Goal: Check status: Check status

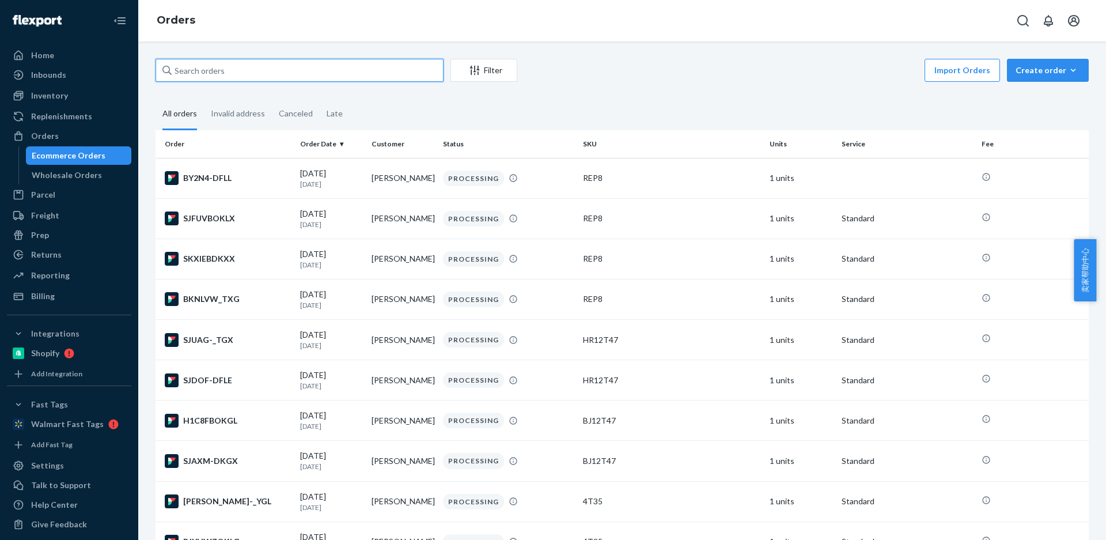
click at [218, 71] on input "text" at bounding box center [300, 70] width 288 height 23
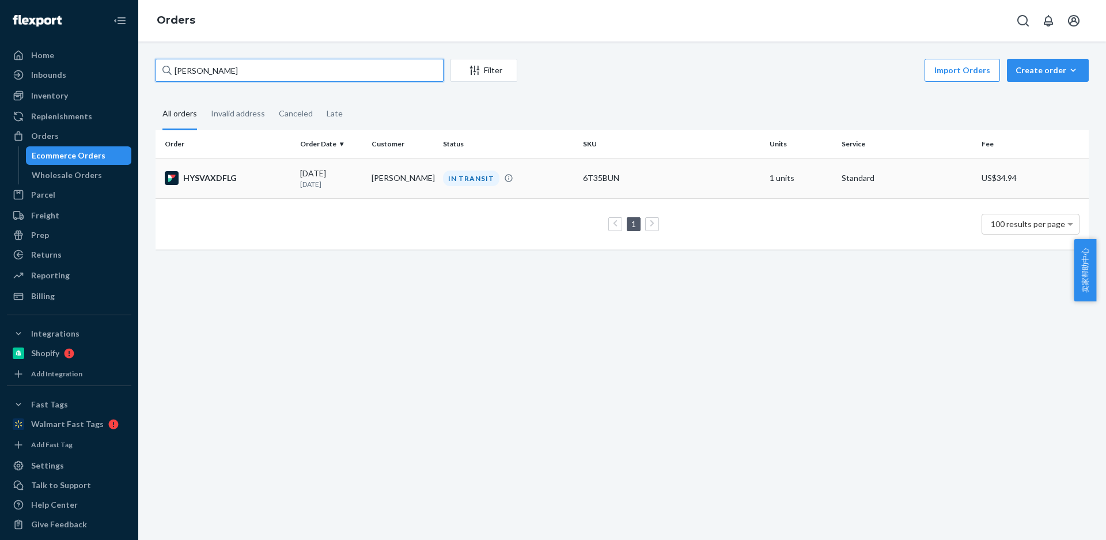
type input "Chris Willroth"
click at [394, 183] on td "Chris Willroth" at bounding box center [402, 178] width 71 height 40
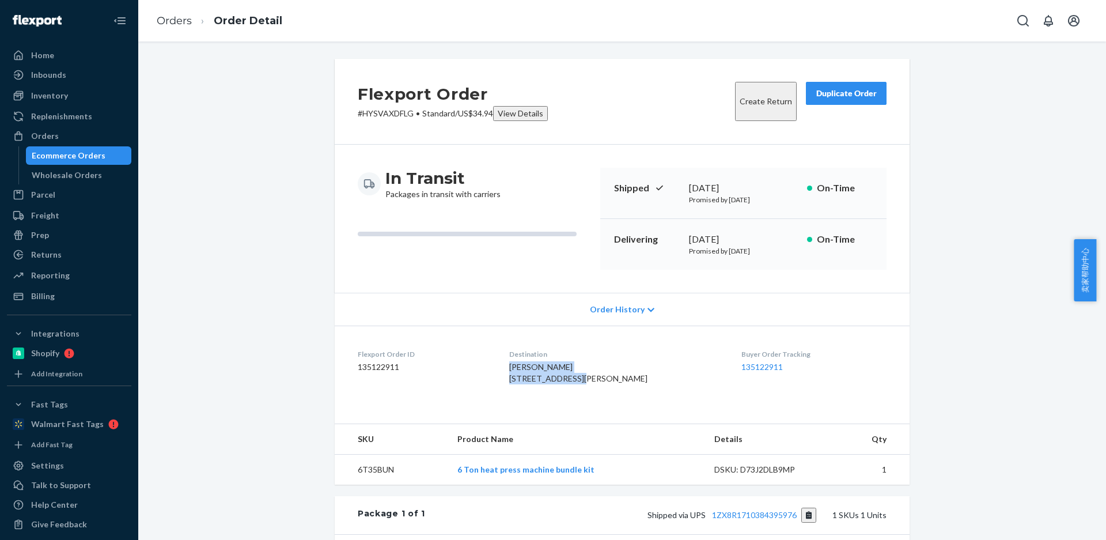
drag, startPoint x: 583, startPoint y: 373, endPoint x: 488, endPoint y: 290, distance: 125.8
click at [519, 365] on dl "Flexport Order ID 135122911 Destination Chris Willroth 800 N Kimball St Canton,…" at bounding box center [622, 369] width 575 height 86
copy span "Chris Willroth 800 N Kimball St"
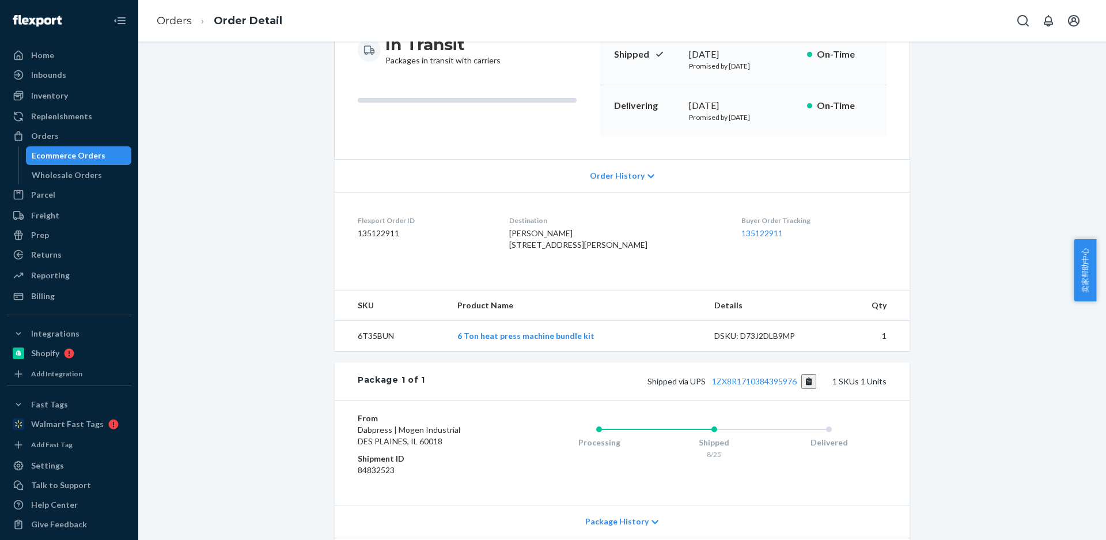
scroll to position [173, 0]
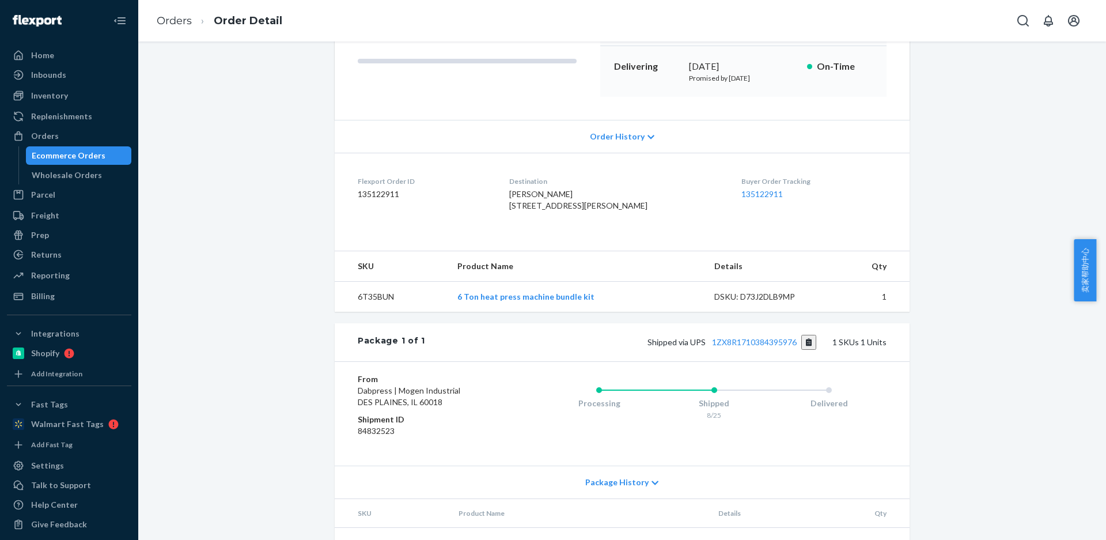
click at [369, 312] on td "6T35BUN" at bounding box center [392, 297] width 114 height 31
drag, startPoint x: 369, startPoint y: 315, endPoint x: 366, endPoint y: 285, distance: 29.5
click at [369, 312] on td "6T35BUN" at bounding box center [392, 297] width 114 height 31
copy td "6T35BUN"
click at [810, 350] on button "Copy tracking number" at bounding box center [810, 342] width 16 height 15
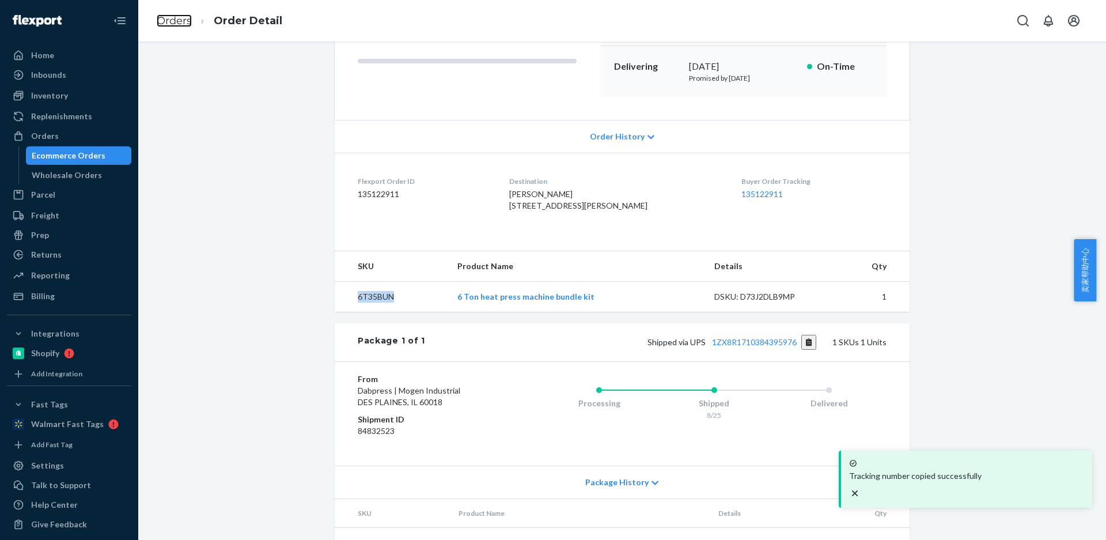
drag, startPoint x: 172, startPoint y: 24, endPoint x: 191, endPoint y: 50, distance: 32.5
click at [172, 24] on link "Orders" at bounding box center [174, 20] width 35 height 13
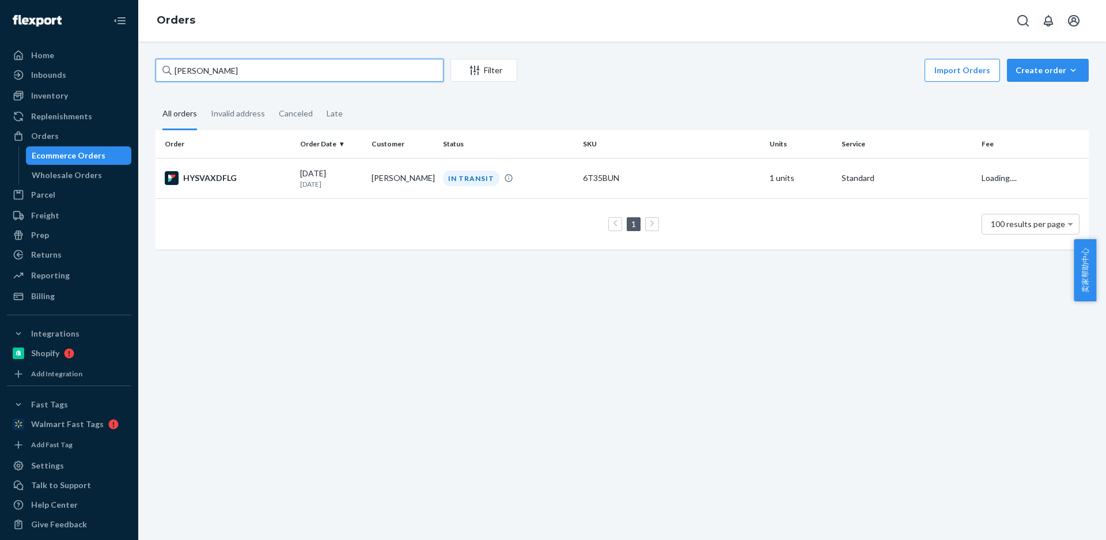
drag, startPoint x: 238, startPoint y: 66, endPoint x: 138, endPoint y: 67, distance: 100.3
click at [138, 67] on div "Home Inbounds Shipping Plans Problems Inventory Products Replenishments Orders …" at bounding box center [553, 270] width 1106 height 540
paste input "Ian DeShon"
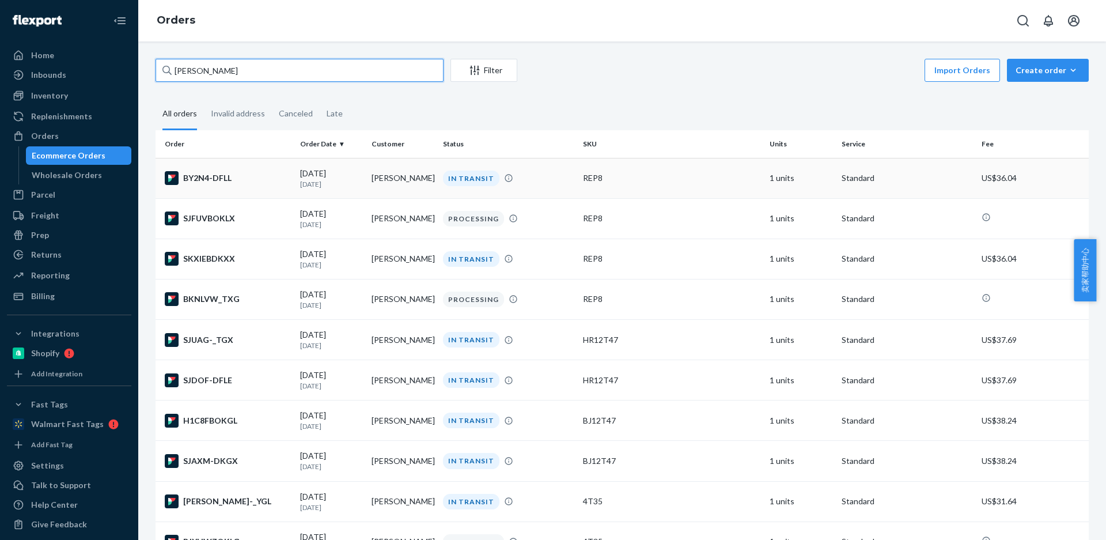
type input "Ian DeShon"
click at [318, 183] on p "1 day ago" at bounding box center [331, 184] width 62 height 10
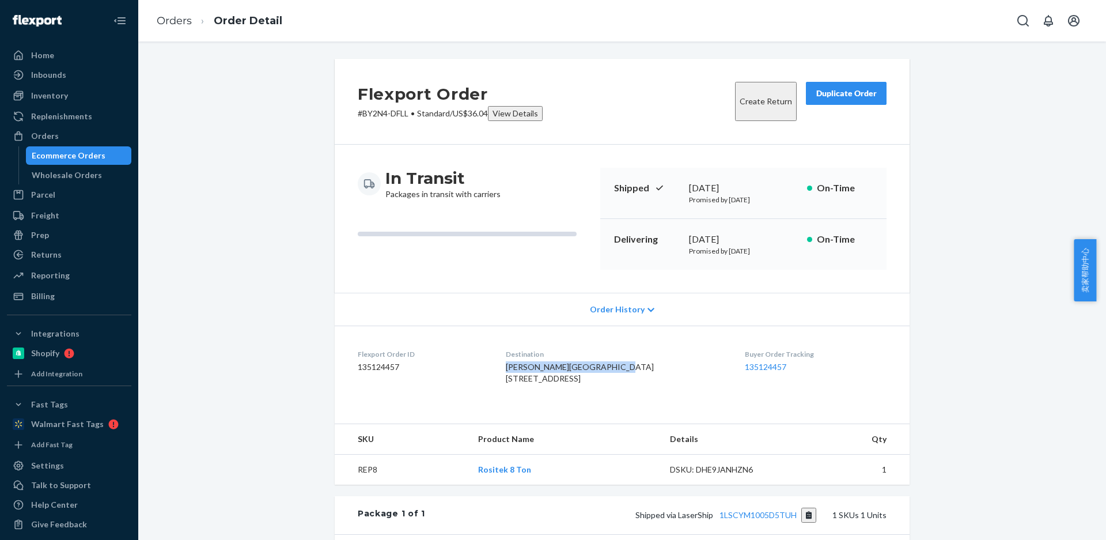
drag, startPoint x: 534, startPoint y: 364, endPoint x: 591, endPoint y: 372, distance: 57.6
click at [591, 372] on div "Ian DeShon Greener Gardens 6418 Penn Ave S Richfield, MN 55423-1141 US" at bounding box center [616, 372] width 221 height 23
drag, startPoint x: 539, startPoint y: 388, endPoint x: 355, endPoint y: 138, distance: 310.4
click at [583, 388] on dl "Flexport Order ID 135124457 Destination Ian DeShon Greener Gardens 6418 Penn Av…" at bounding box center [622, 369] width 575 height 86
copy span "6418 Penn Ave S"
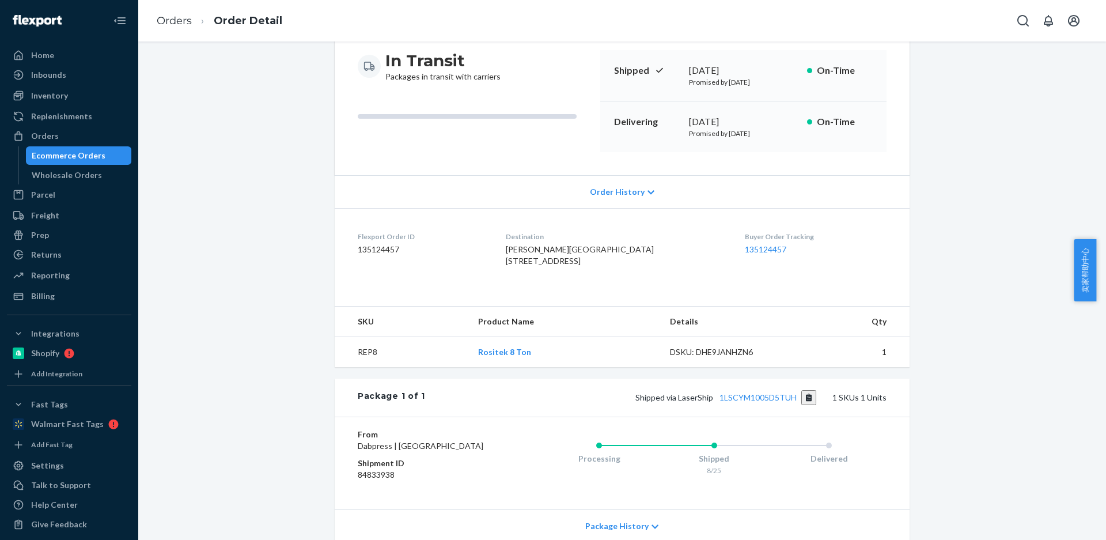
scroll to position [236, 0]
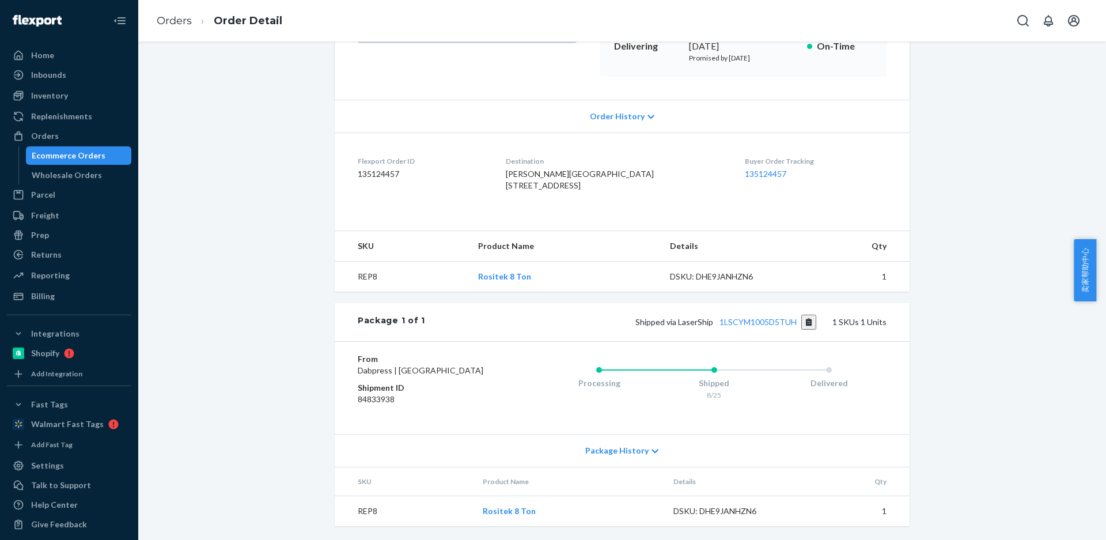
click at [358, 511] on td "REP8" at bounding box center [404, 511] width 139 height 31
copy td "REP8"
drag, startPoint x: 806, startPoint y: 311, endPoint x: 711, endPoint y: 243, distance: 116.4
click at [806, 315] on button "Copy tracking number" at bounding box center [810, 322] width 16 height 15
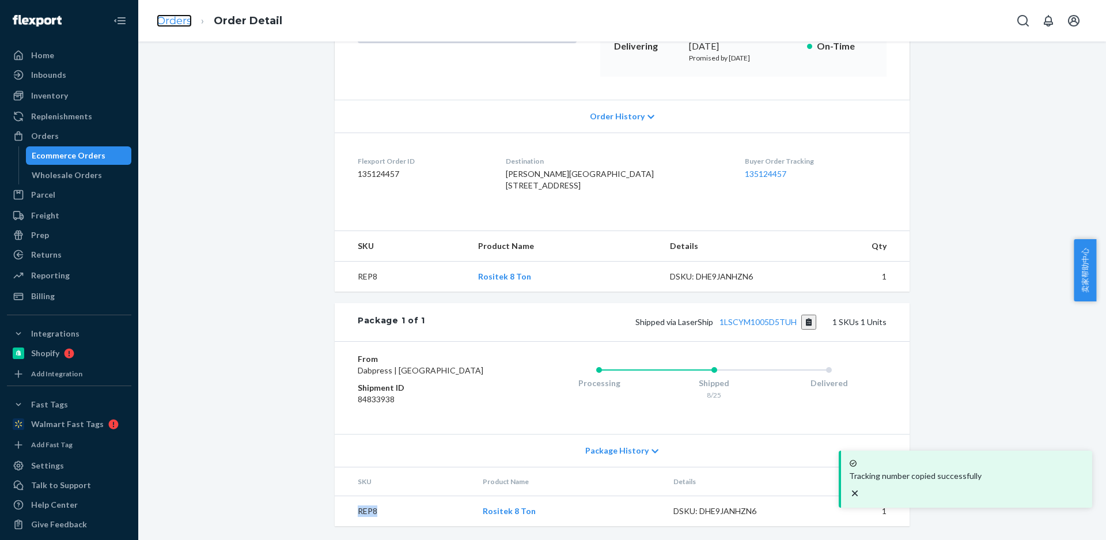
click at [167, 20] on link "Orders" at bounding box center [174, 20] width 35 height 13
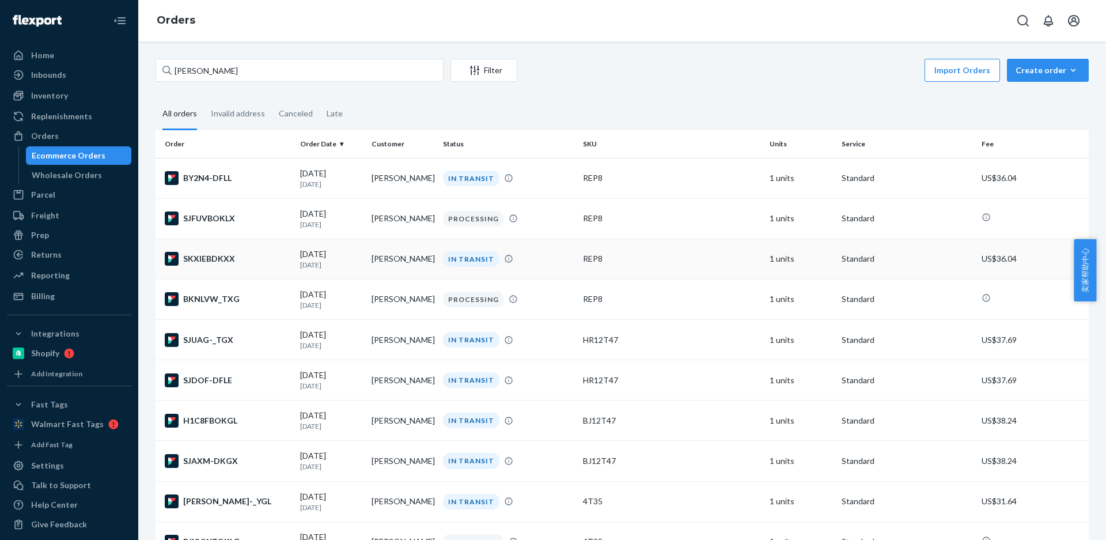
click at [270, 256] on div "SKXIEBDKXX" at bounding box center [228, 259] width 126 height 14
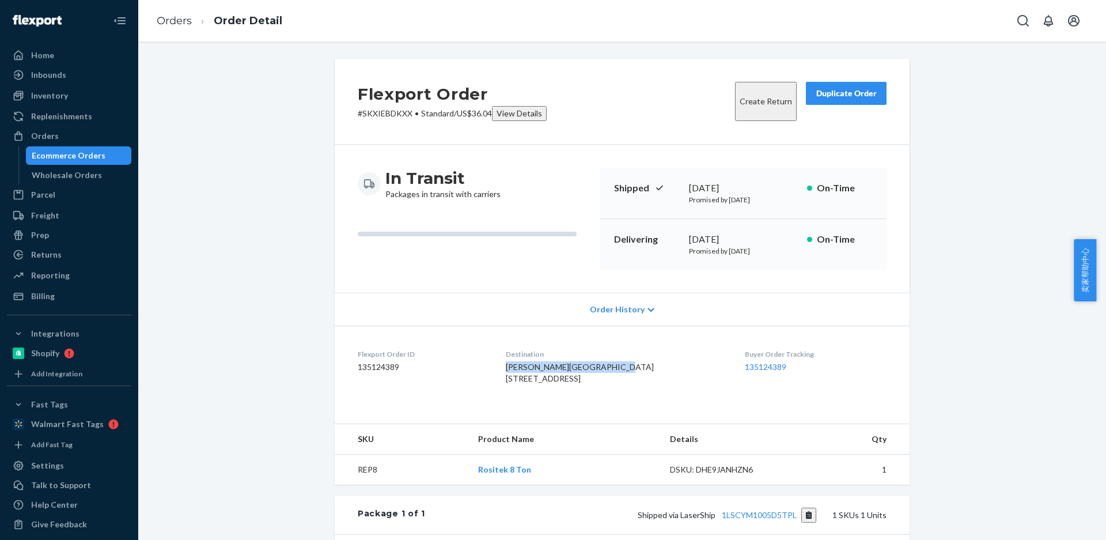
drag, startPoint x: 551, startPoint y: 377, endPoint x: 435, endPoint y: 245, distance: 175.5
click at [512, 368] on dl "Flexport Order ID 135124389 Destination Ian DeShon Greener Gardens 6418 Penn Av…" at bounding box center [622, 369] width 575 height 86
copy span "Ian DeShon Greener Gardens"
drag, startPoint x: 524, startPoint y: 387, endPoint x: 391, endPoint y: 181, distance: 245.4
click at [585, 386] on dl "Flexport Order ID 135124389 Destination Ian DeShon Greener Gardens 6418 Penn Av…" at bounding box center [622, 369] width 575 height 86
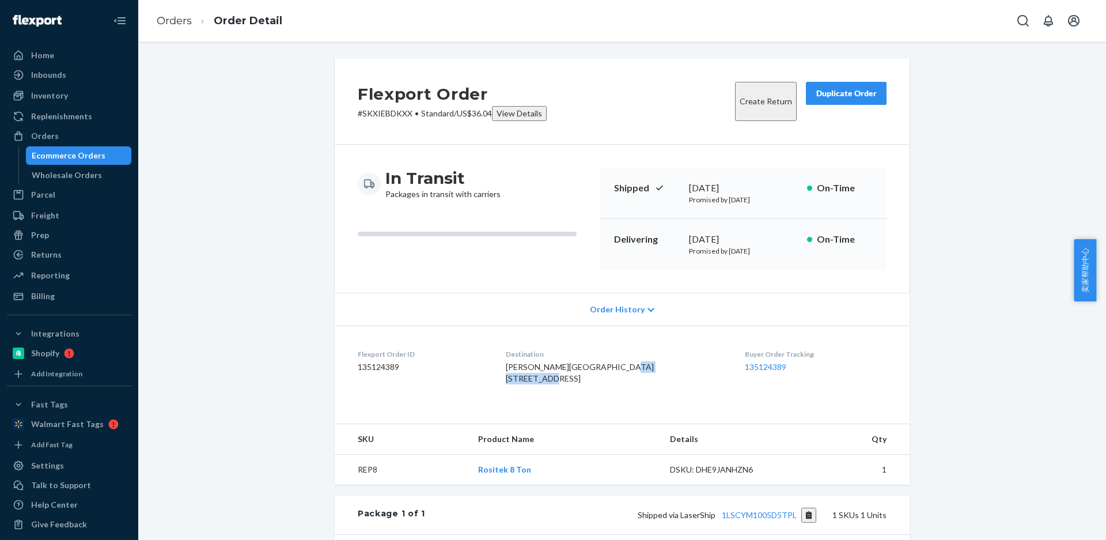
copy span "6418 Penn Ave S"
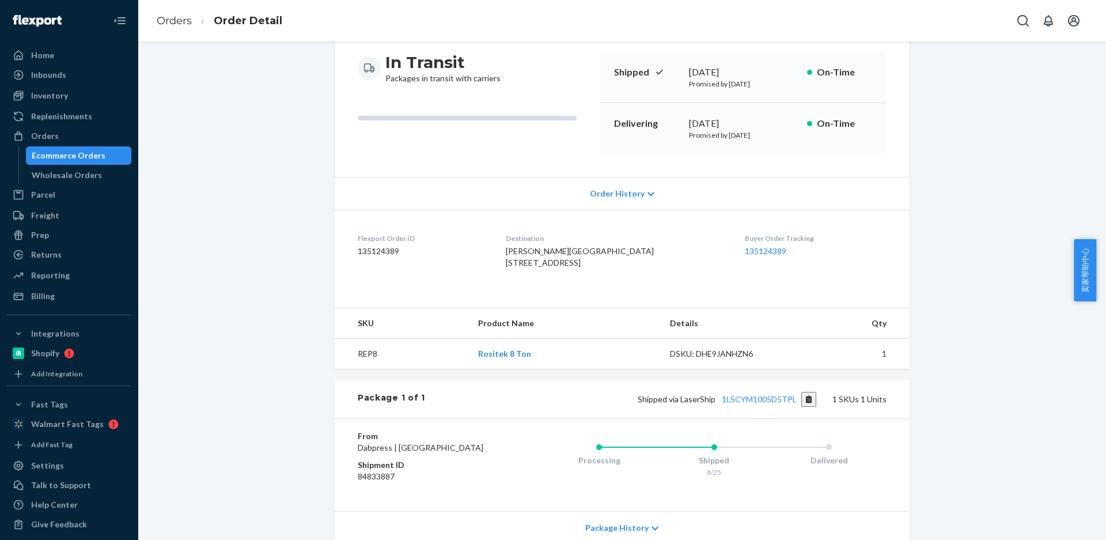
scroll to position [236, 0]
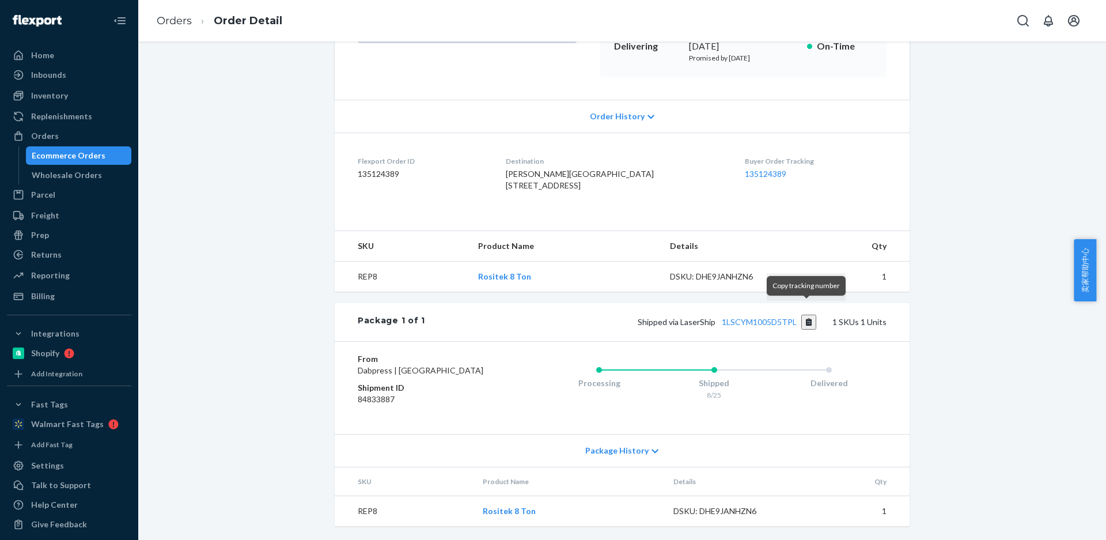
click at [808, 315] on button "Copy tracking number" at bounding box center [810, 322] width 16 height 15
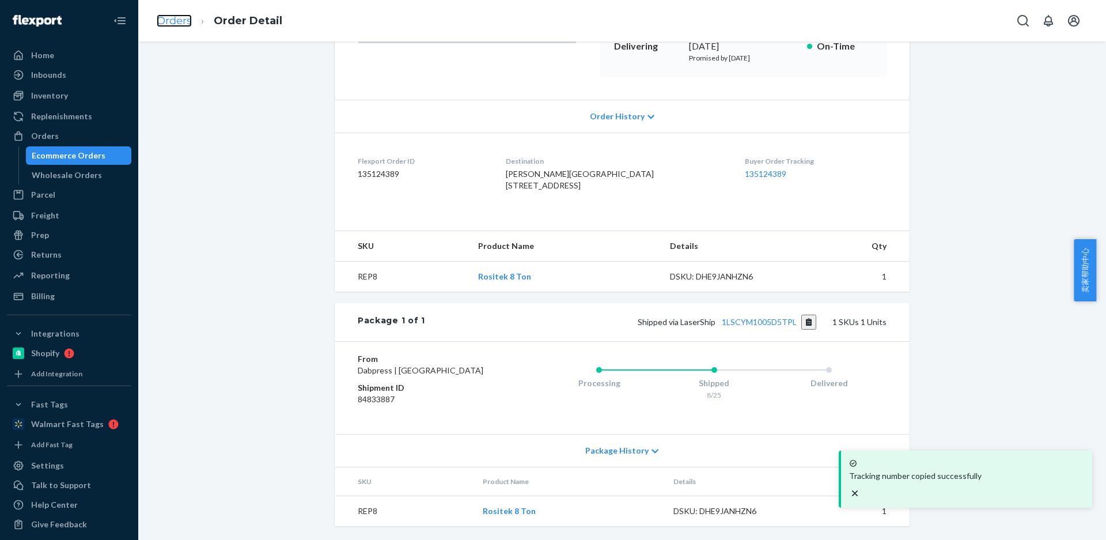
click at [178, 22] on link "Orders" at bounding box center [174, 20] width 35 height 13
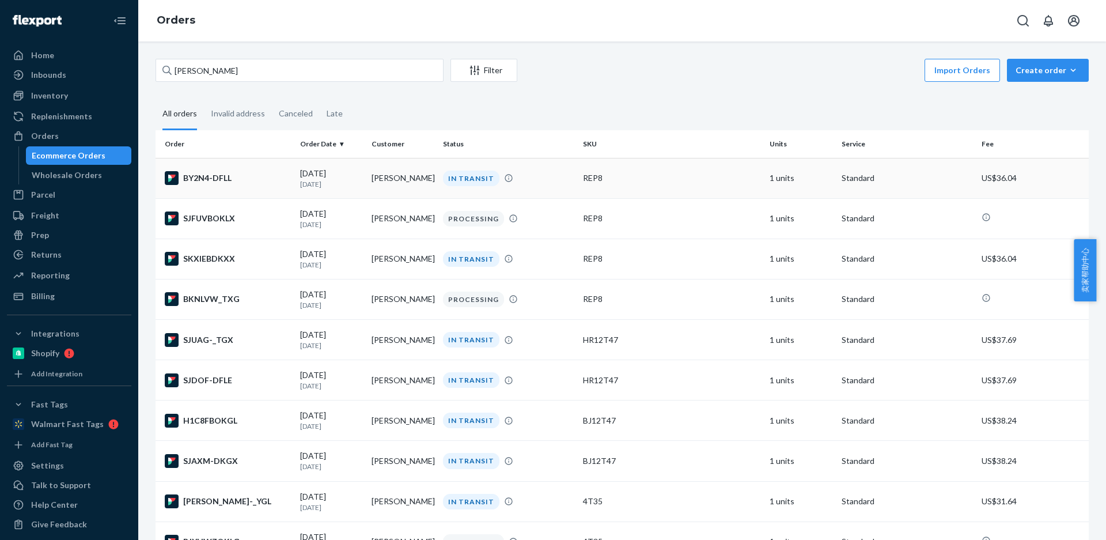
click at [384, 182] on td "Ian DeShon" at bounding box center [402, 178] width 71 height 40
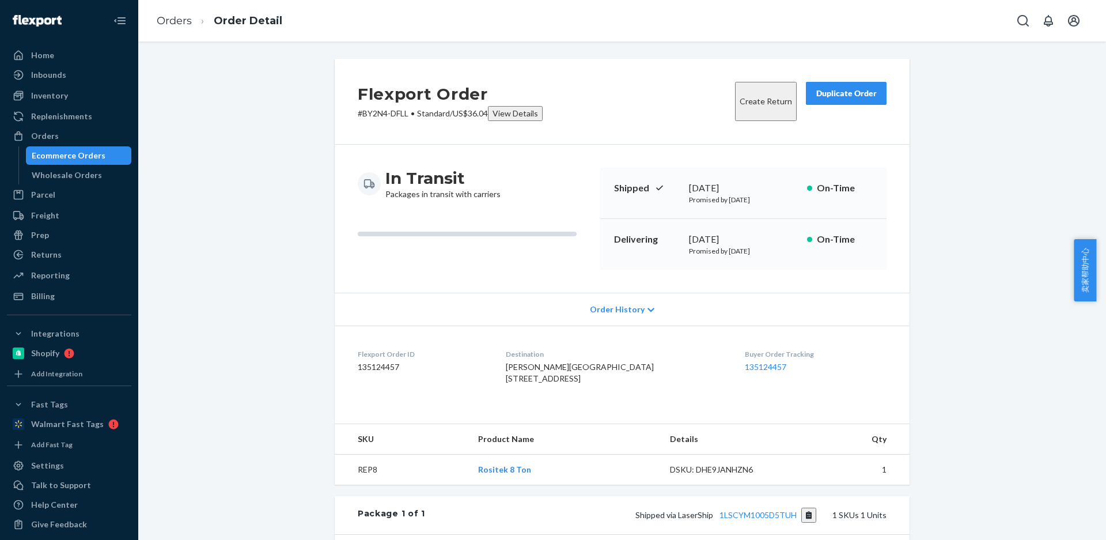
scroll to position [58, 0]
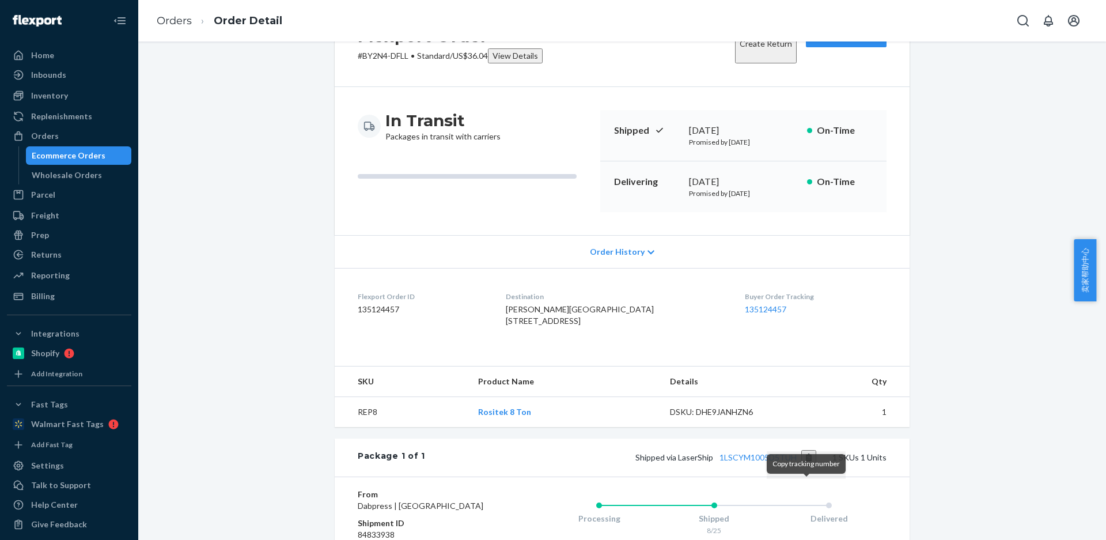
click at [810, 465] on button "Copy tracking number" at bounding box center [810, 457] width 16 height 15
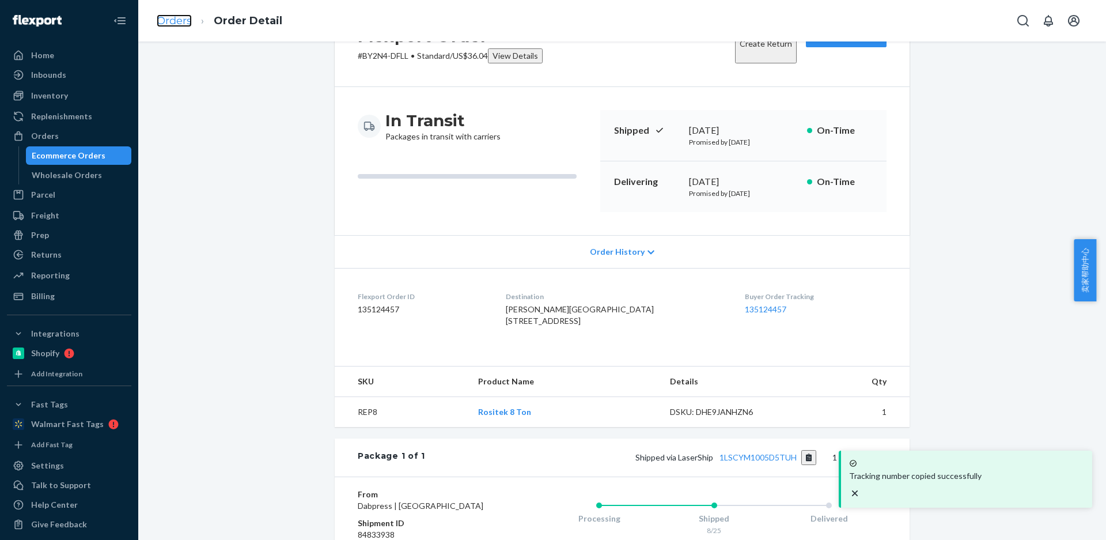
click at [161, 21] on link "Orders" at bounding box center [174, 20] width 35 height 13
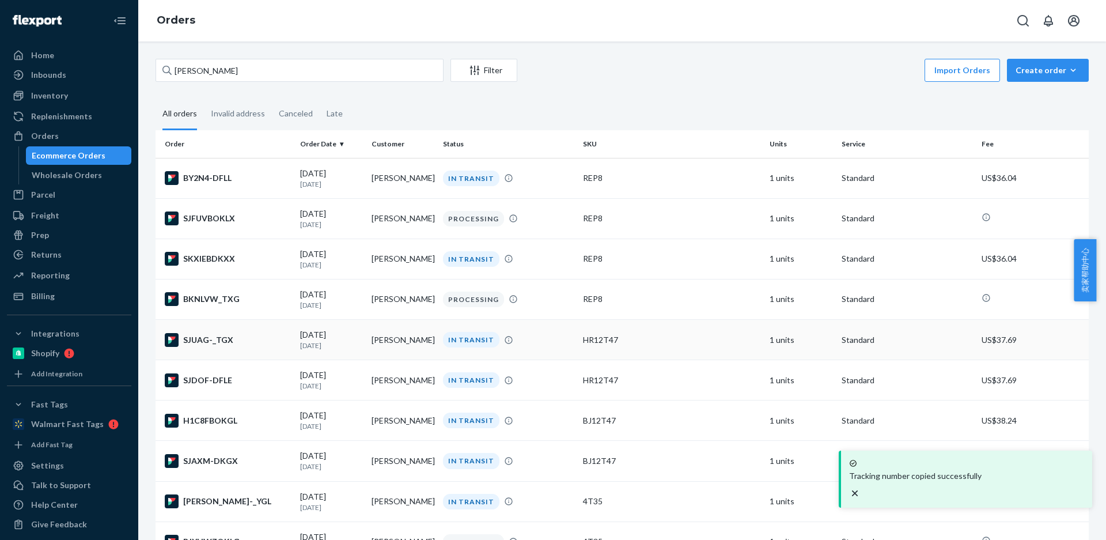
click at [363, 343] on td "08/24/2025 1 day ago" at bounding box center [331, 340] width 71 height 40
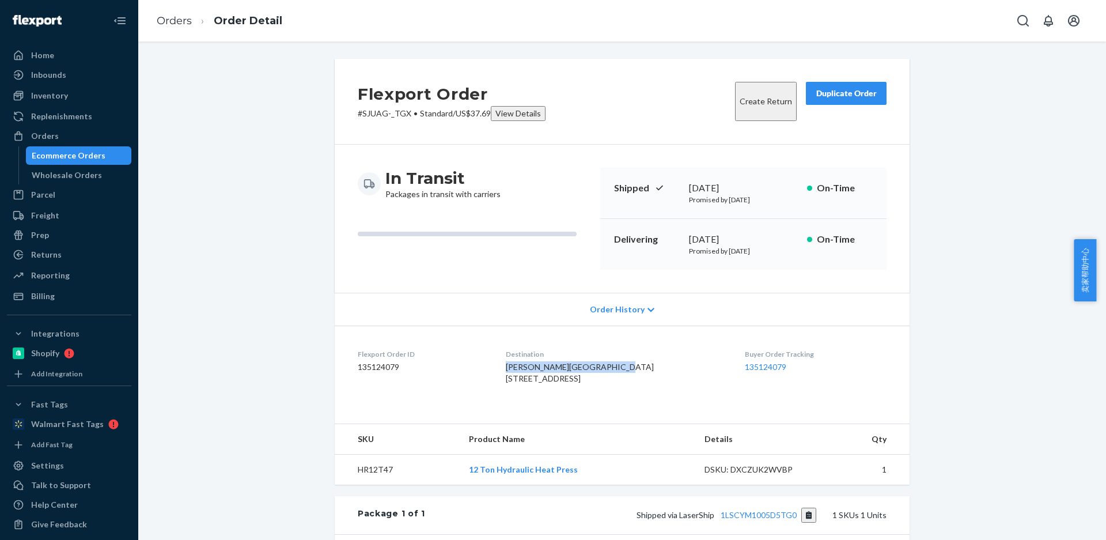
drag, startPoint x: 591, startPoint y: 375, endPoint x: 510, endPoint y: 356, distance: 83.5
click at [515, 368] on dl "Flexport Order ID 135124079 Destination Ian DeShon Greener Gardens 6418 Penn Av…" at bounding box center [622, 369] width 575 height 86
copy span "Ian DeShon Greener Gardens"
drag, startPoint x: 572, startPoint y: 388, endPoint x: 441, endPoint y: 235, distance: 201.5
click at [518, 387] on dl "Flexport Order ID 135124079 Destination Ian DeShon Greener Gardens 6418 Penn Av…" at bounding box center [622, 369] width 575 height 86
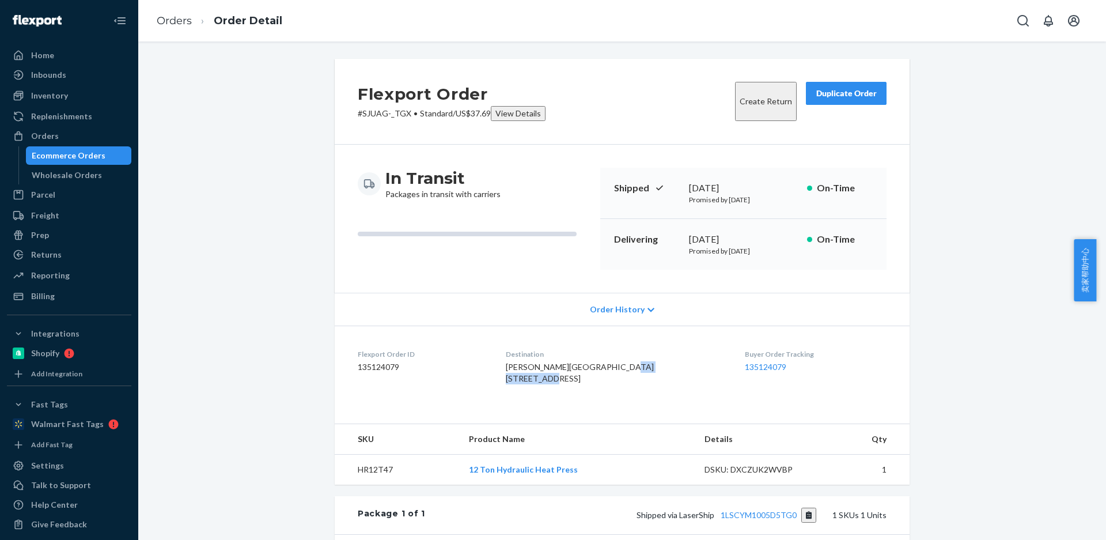
copy span "6418 Penn Ave S"
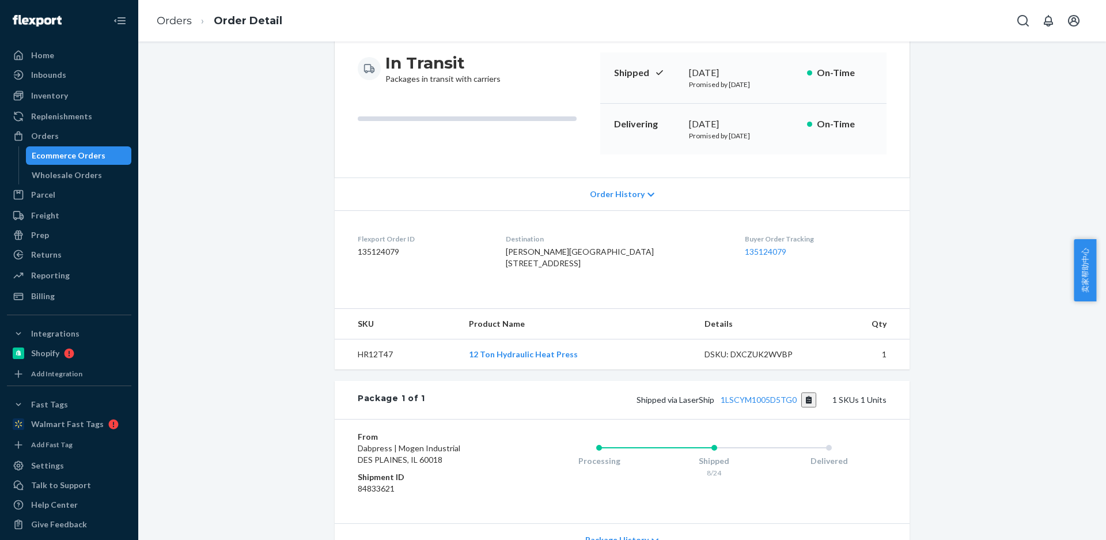
scroll to position [236, 0]
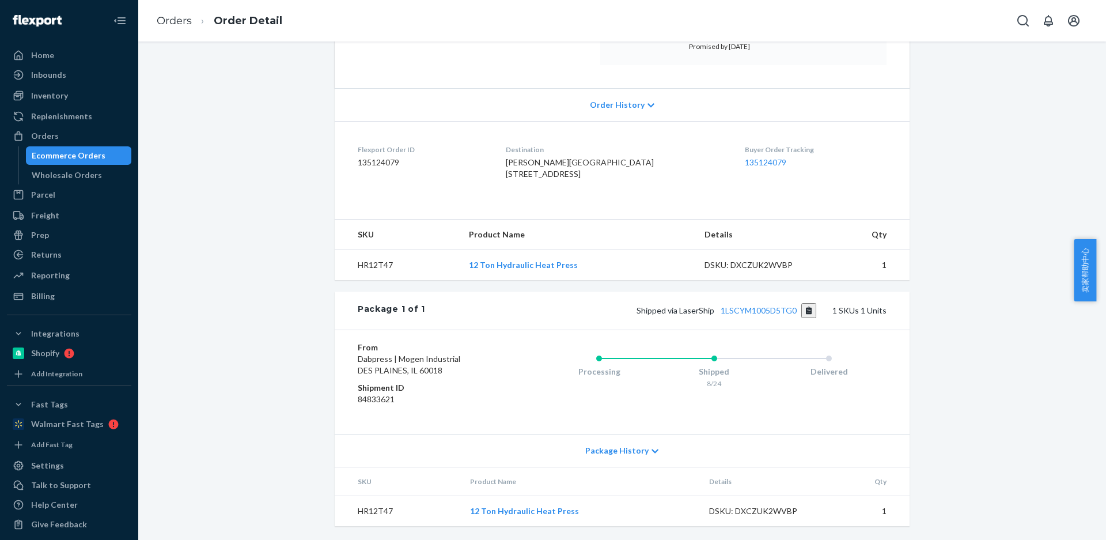
click at [362, 265] on td "HR12T47" at bounding box center [397, 265] width 125 height 31
copy td "HR12T47"
click at [371, 510] on td "HR12T47" at bounding box center [398, 511] width 126 height 31
drag, startPoint x: 371, startPoint y: 510, endPoint x: 376, endPoint y: 438, distance: 72.2
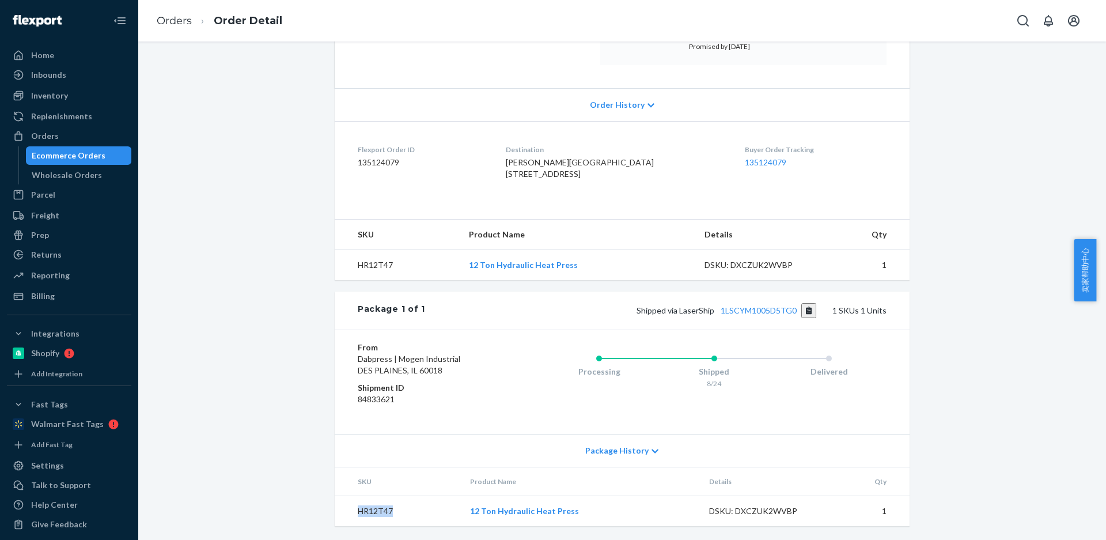
click at [371, 510] on td "HR12T47" at bounding box center [398, 511] width 126 height 31
copy td "HR12T47"
drag, startPoint x: 806, startPoint y: 312, endPoint x: 772, endPoint y: 295, distance: 38.1
click at [806, 312] on button "Copy tracking number" at bounding box center [810, 310] width 16 height 15
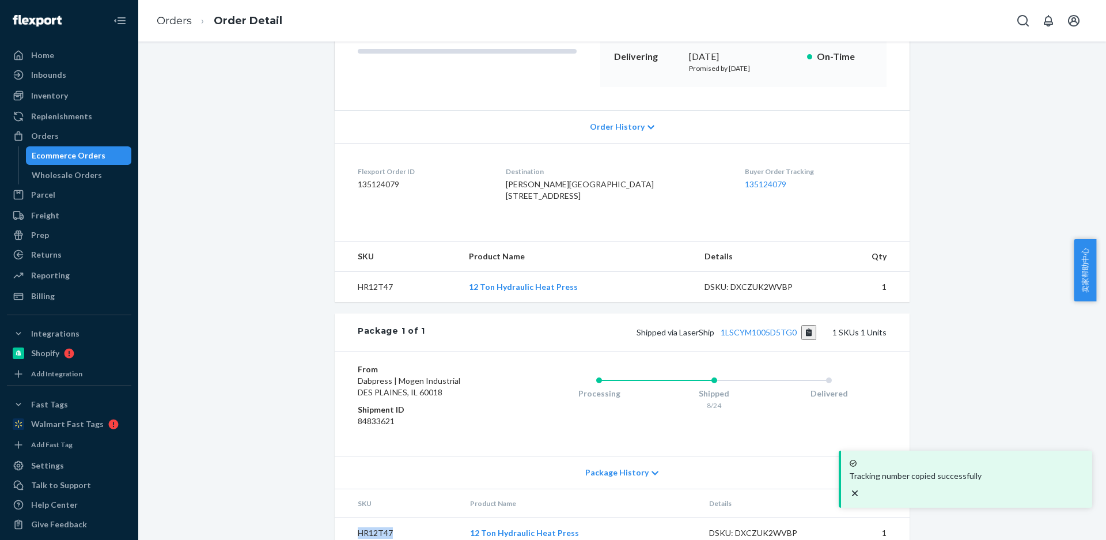
scroll to position [120, 0]
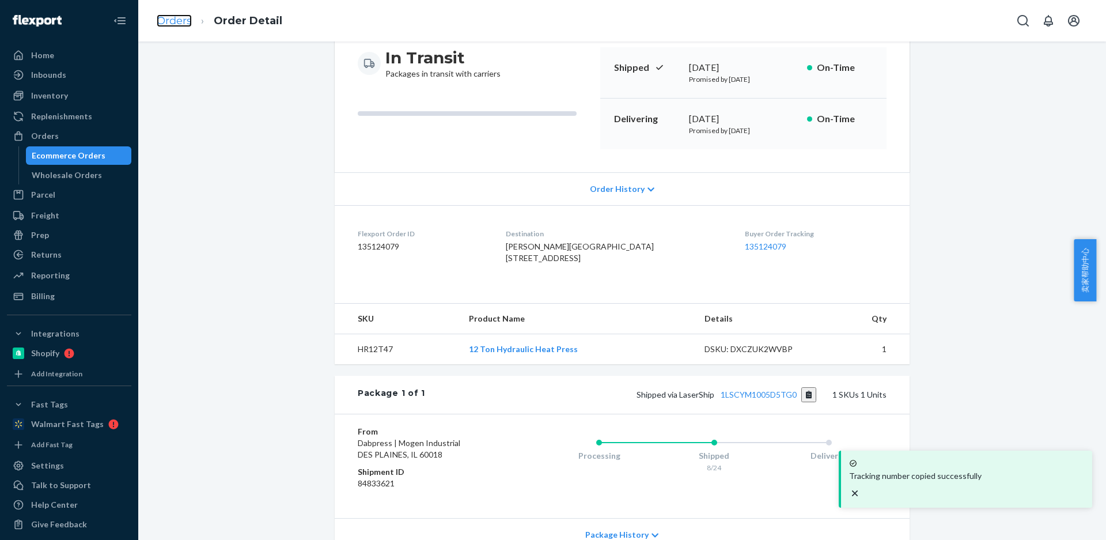
click at [173, 20] on link "Orders" at bounding box center [174, 20] width 35 height 13
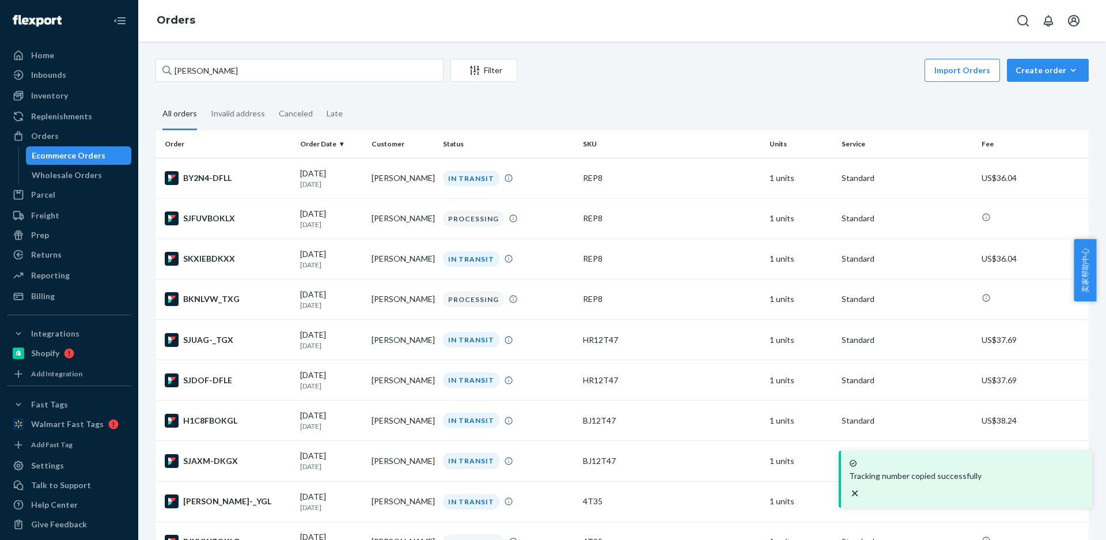
drag, startPoint x: 375, startPoint y: 386, endPoint x: 387, endPoint y: 388, distance: 13.0
click at [375, 386] on td "Ian DeShon" at bounding box center [402, 380] width 71 height 40
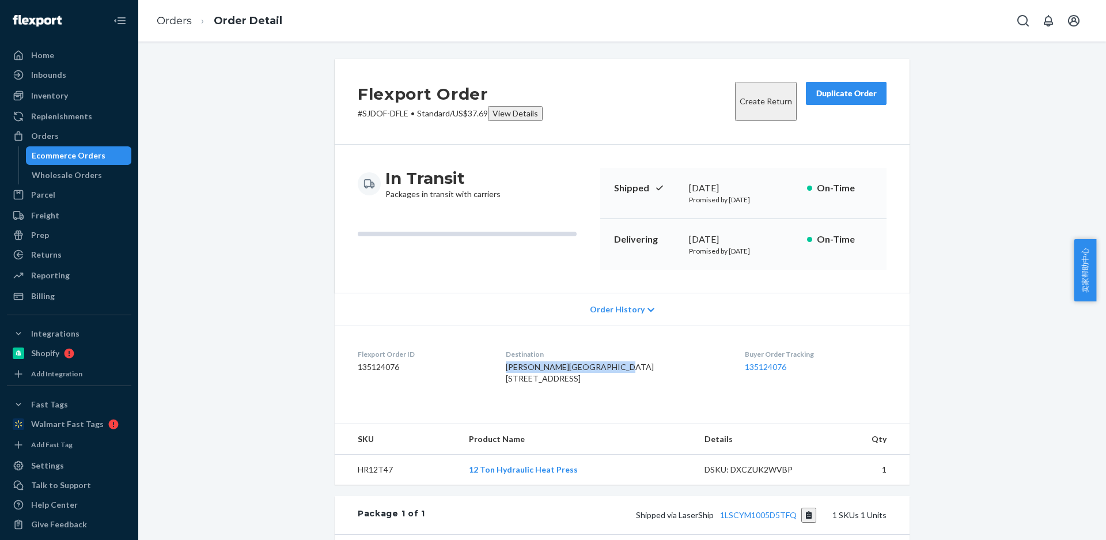
drag, startPoint x: 581, startPoint y: 374, endPoint x: 418, endPoint y: 227, distance: 219.5
click at [515, 368] on dl "Flexport Order ID 135124076 Destination Ian DeShon Greener Gardens 6418 Penn Av…" at bounding box center [622, 369] width 575 height 86
drag, startPoint x: 561, startPoint y: 387, endPoint x: 376, endPoint y: 145, distance: 304.2
click at [516, 384] on dl "Flexport Order ID 135124076 Destination Ian DeShon Greener Gardens 6418 Penn Av…" at bounding box center [622, 369] width 575 height 86
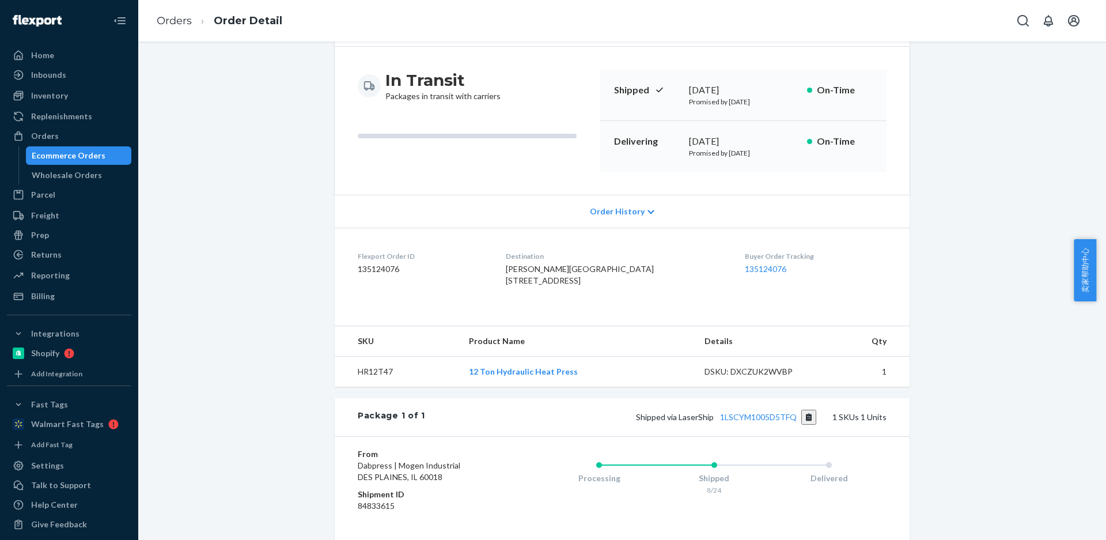
scroll to position [236, 0]
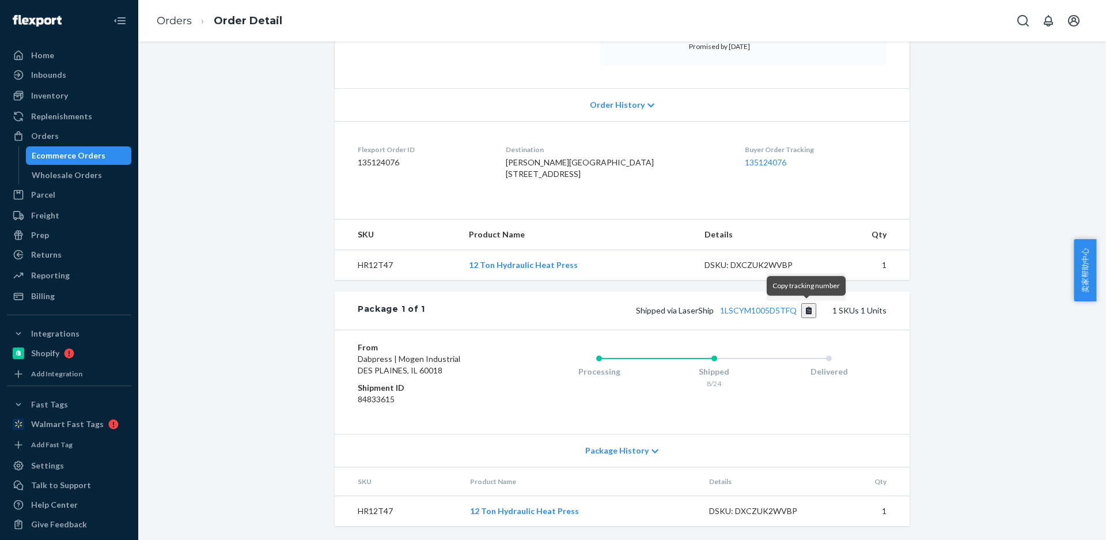
click at [806, 312] on button "Copy tracking number" at bounding box center [810, 310] width 16 height 15
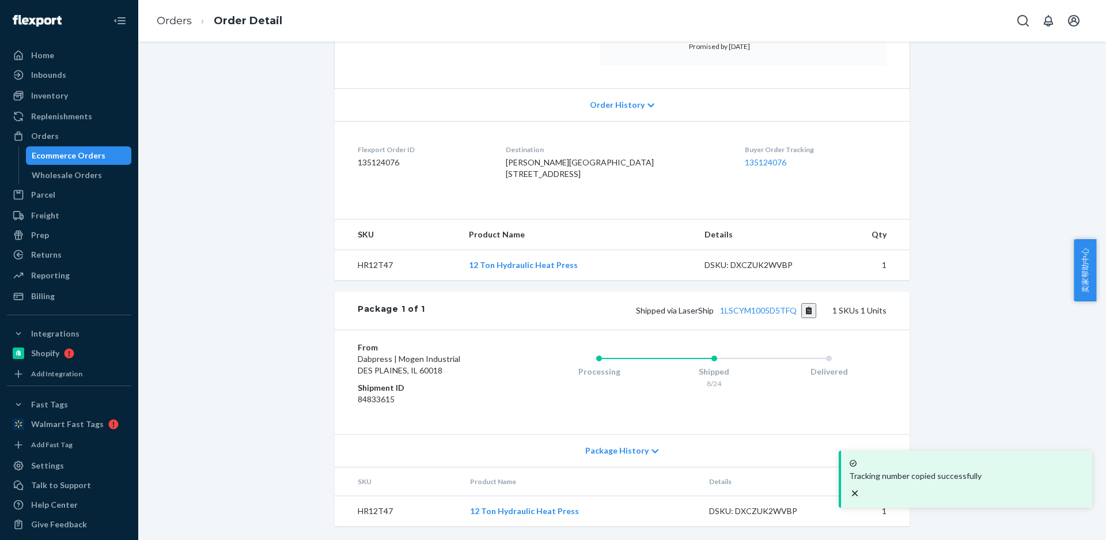
click at [369, 260] on td "HR12T47" at bounding box center [397, 265] width 125 height 31
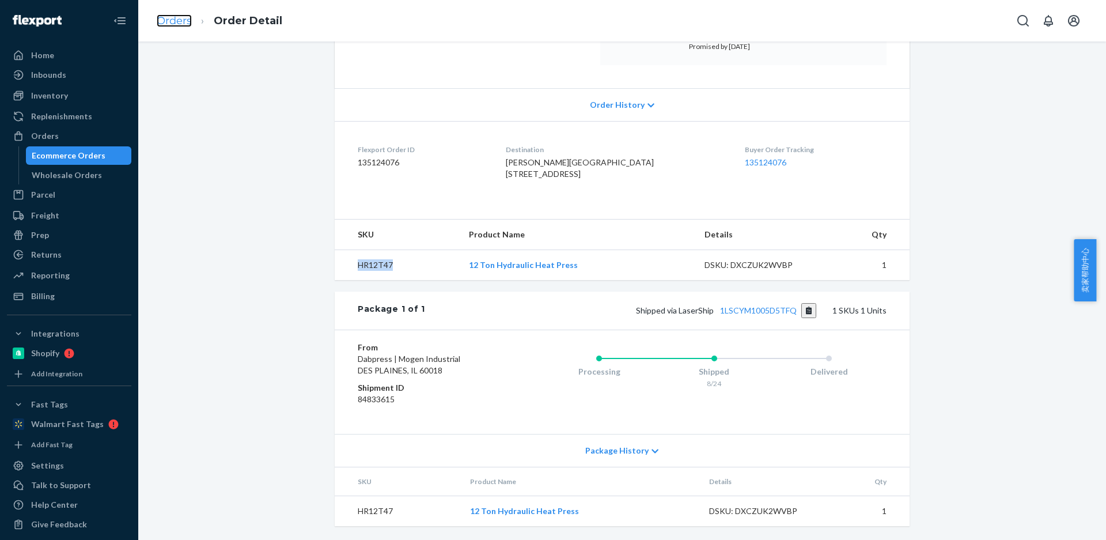
click at [165, 23] on link "Orders" at bounding box center [174, 20] width 35 height 13
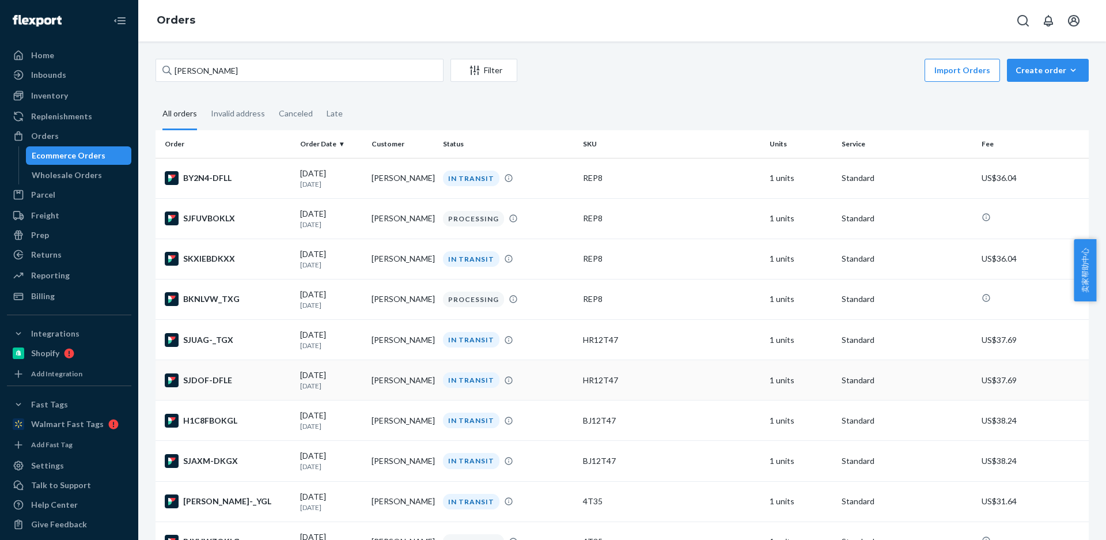
click at [374, 385] on td "Ian DeShon" at bounding box center [402, 380] width 71 height 40
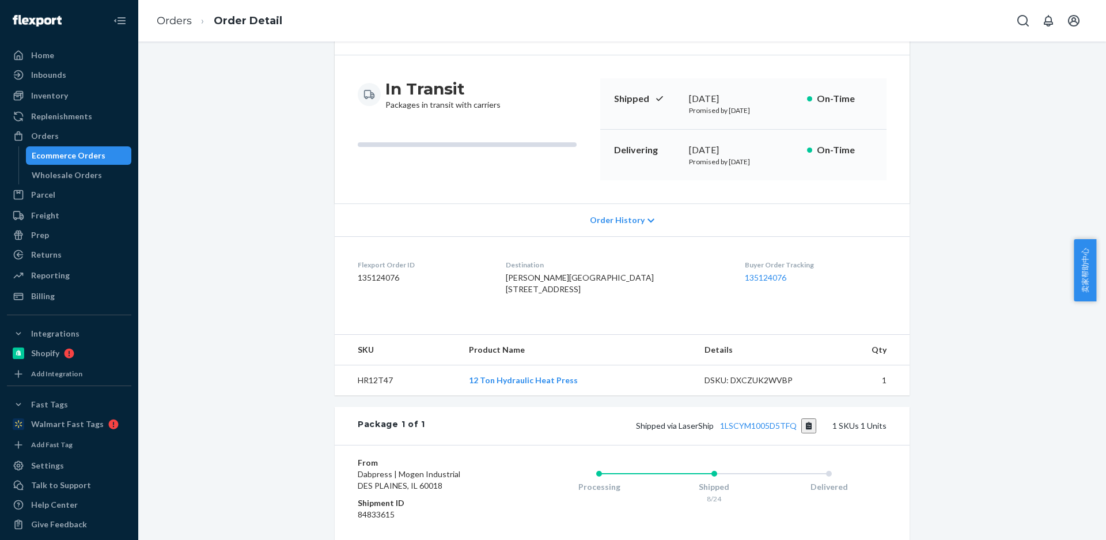
scroll to position [173, 0]
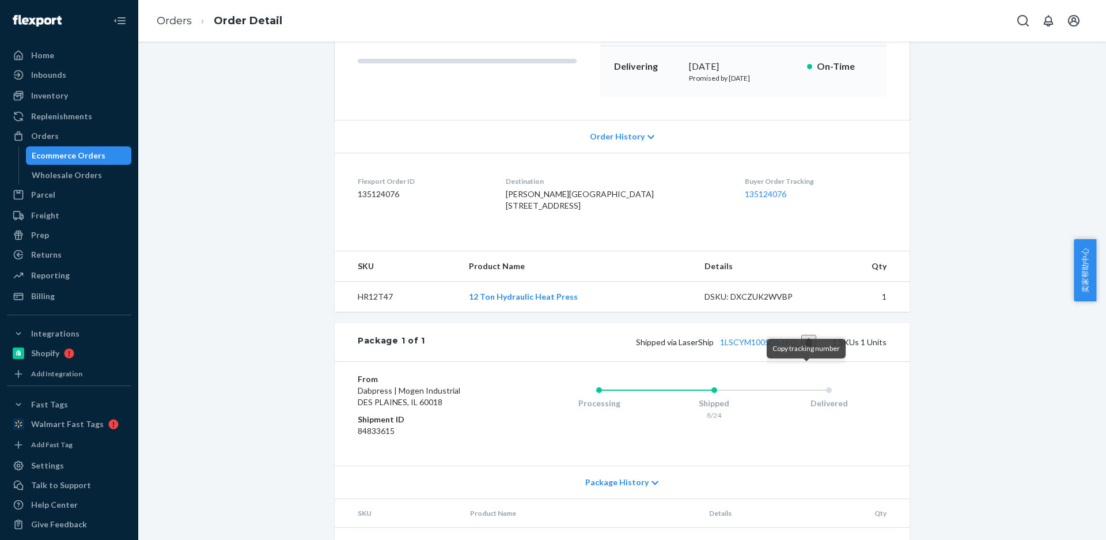
click at [812, 350] on button "Copy tracking number" at bounding box center [810, 342] width 16 height 15
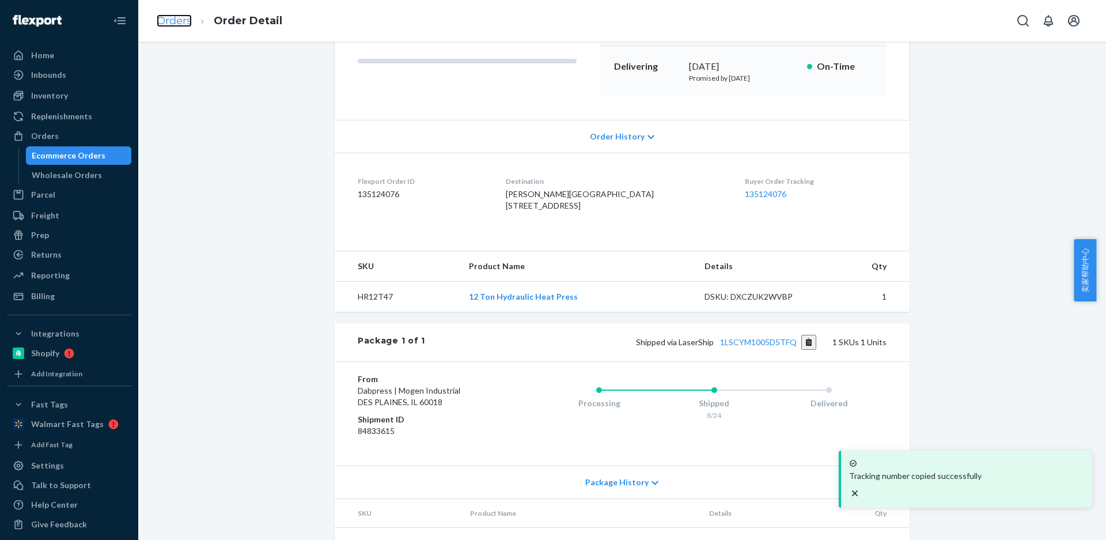
click at [166, 22] on link "Orders" at bounding box center [174, 20] width 35 height 13
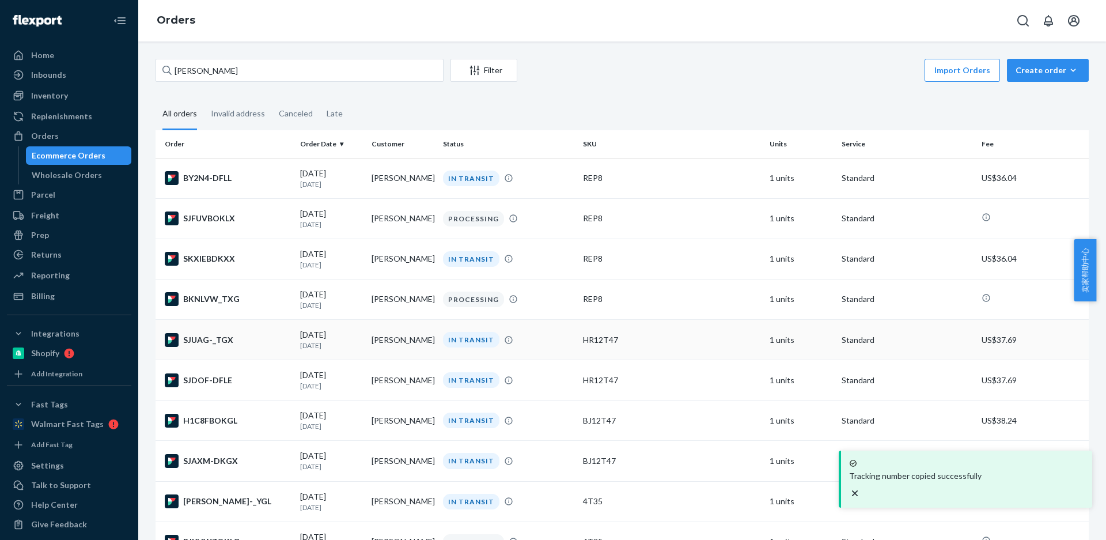
click at [319, 334] on div "08/24/2025 1 day ago" at bounding box center [331, 339] width 62 height 21
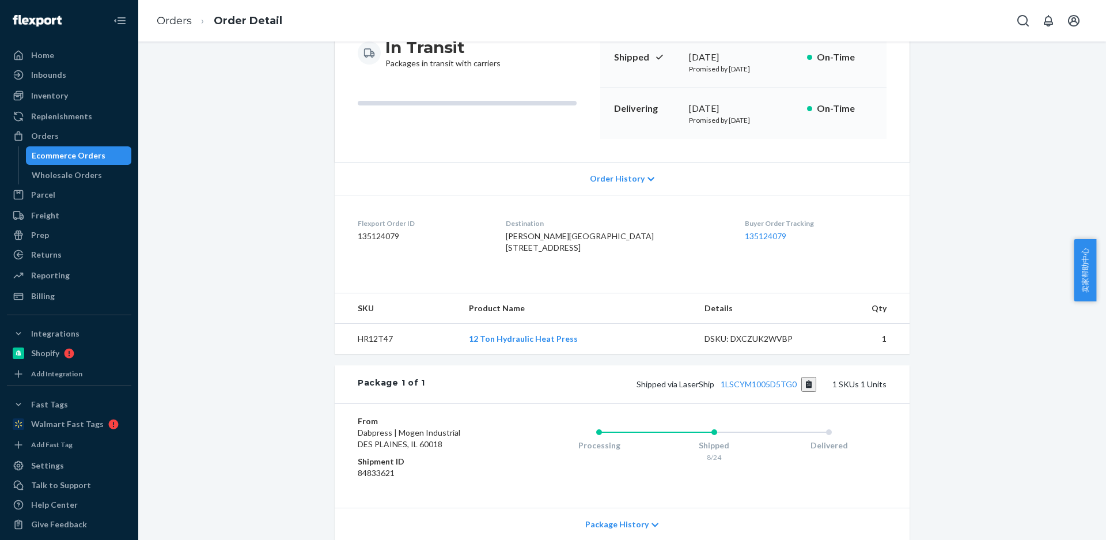
scroll to position [236, 0]
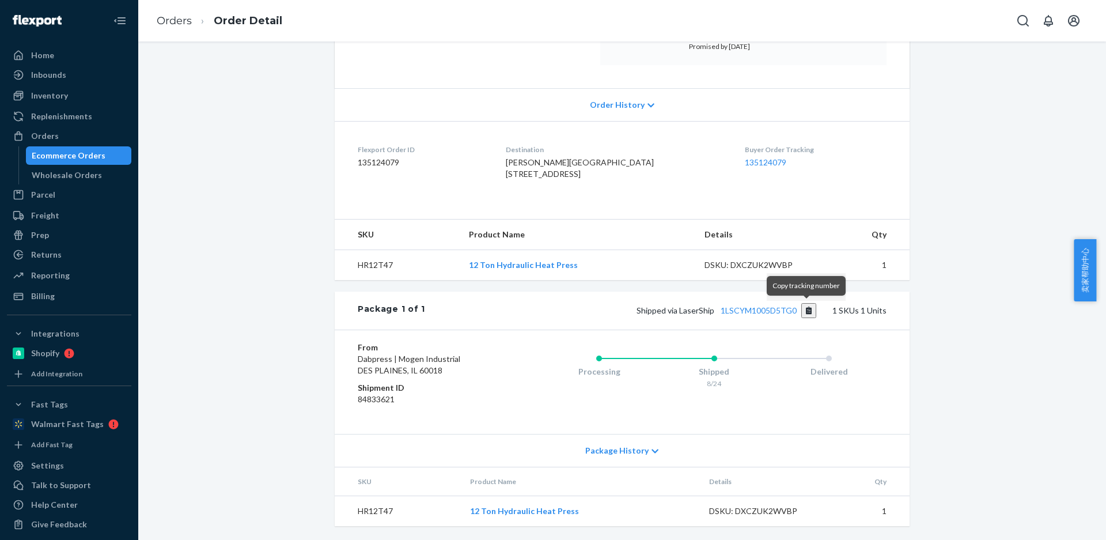
drag, startPoint x: 809, startPoint y: 311, endPoint x: 754, endPoint y: 286, distance: 60.6
click at [809, 311] on button "Copy tracking number" at bounding box center [810, 310] width 16 height 15
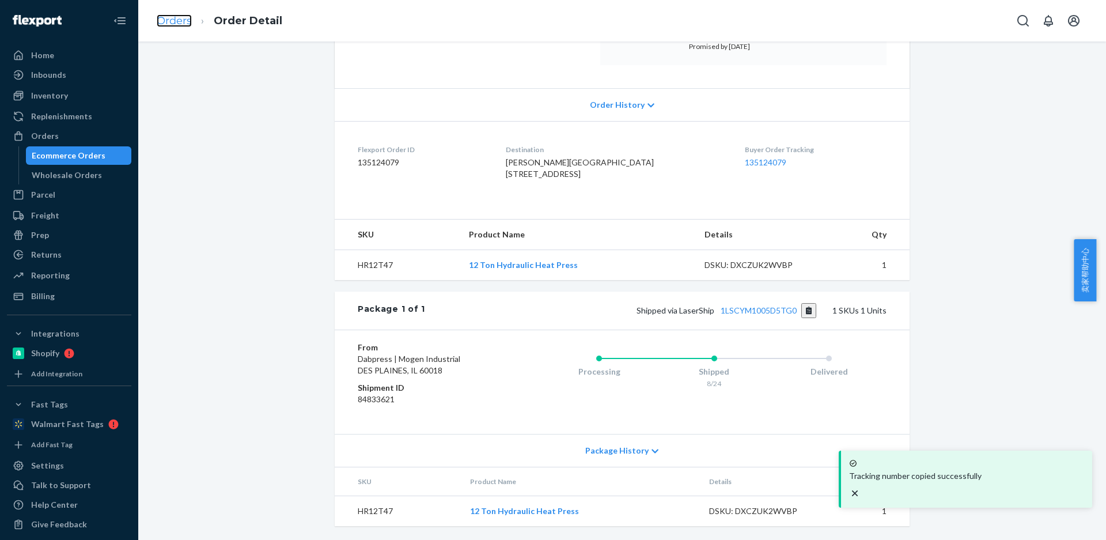
click at [167, 21] on link "Orders" at bounding box center [174, 20] width 35 height 13
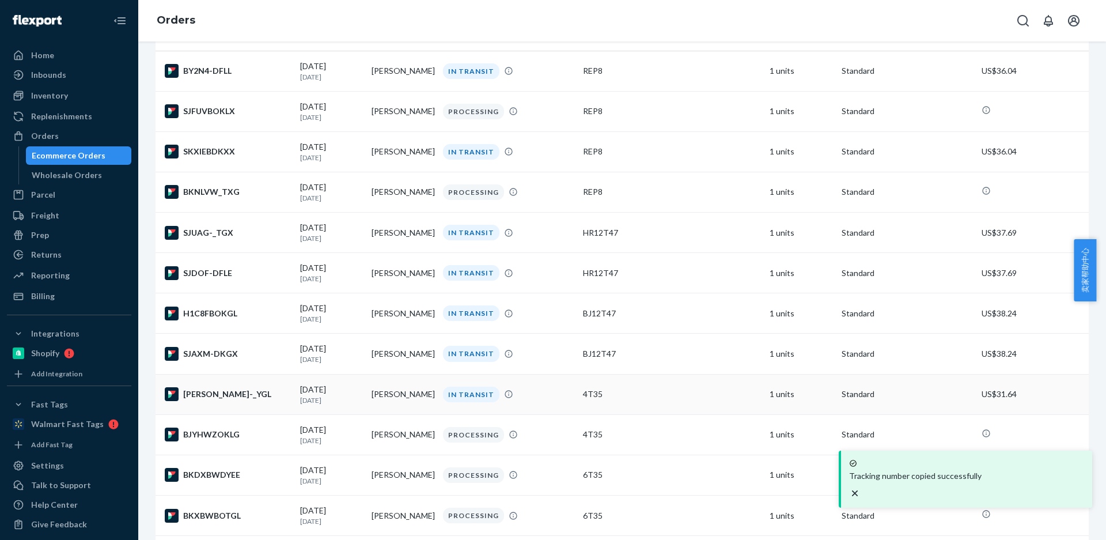
scroll to position [173, 0]
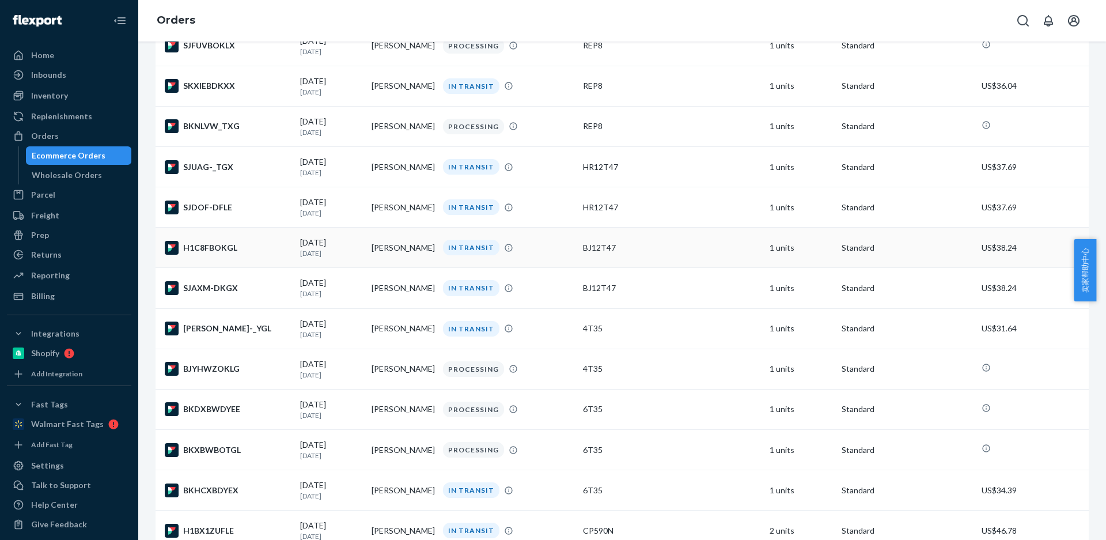
click at [346, 243] on div "08/24/2025 1 day ago" at bounding box center [331, 247] width 62 height 21
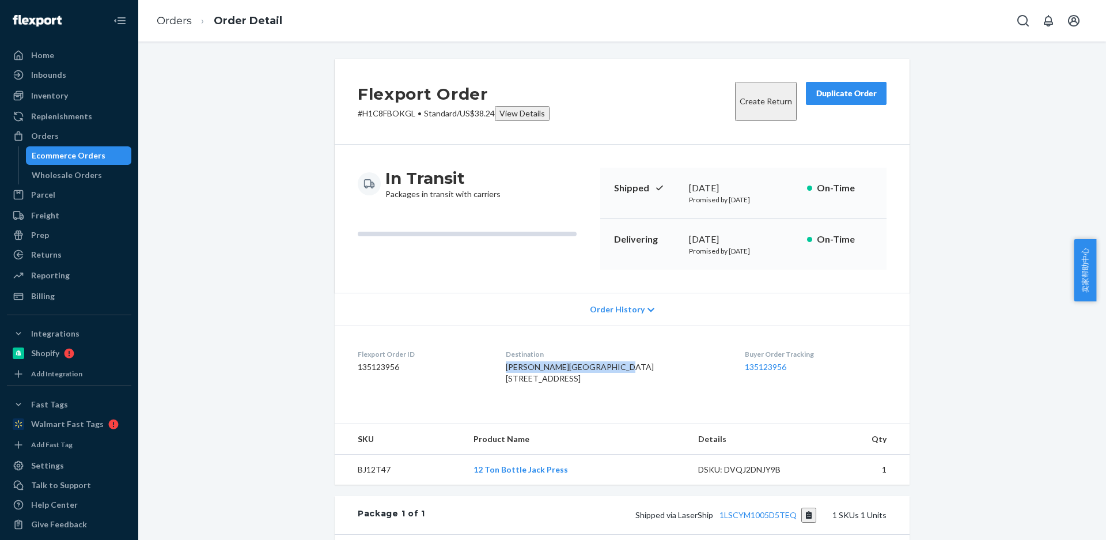
drag, startPoint x: 538, startPoint y: 370, endPoint x: 461, endPoint y: 246, distance: 145.7
click at [583, 376] on dl "Flexport Order ID 135123956 Destination Ian DeShon Greener Gardens 6418 Penn Av…" at bounding box center [622, 369] width 575 height 86
drag, startPoint x: 545, startPoint y: 388, endPoint x: 595, endPoint y: 387, distance: 50.1
click at [595, 387] on dl "Flexport Order ID 135123956 Destination Ian DeShon Greener Gardens 6418 Penn Av…" at bounding box center [622, 369] width 575 height 86
click at [371, 485] on td "BJ12T47" at bounding box center [400, 470] width 130 height 31
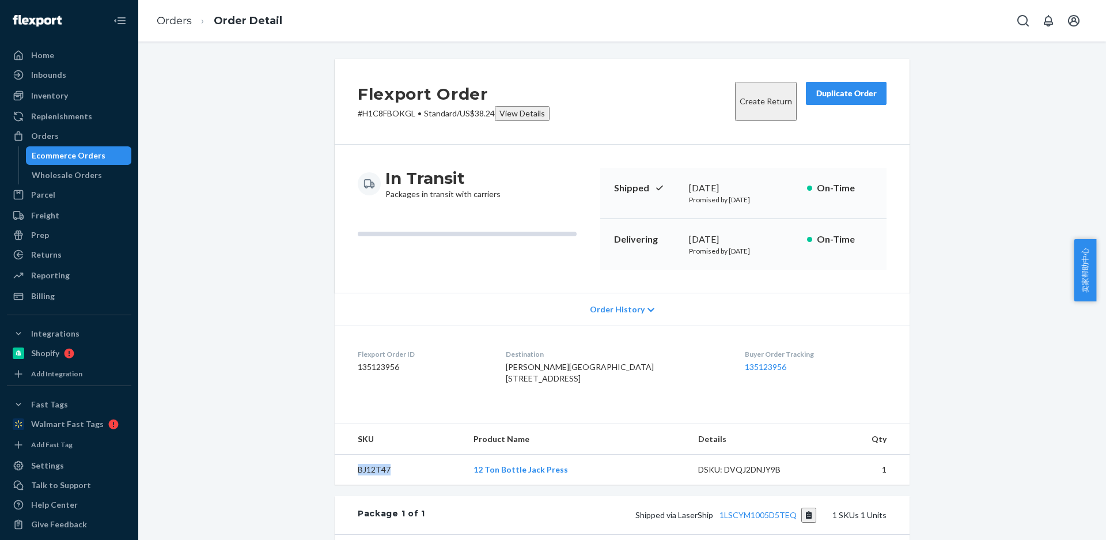
click at [371, 485] on td "BJ12T47" at bounding box center [400, 470] width 130 height 31
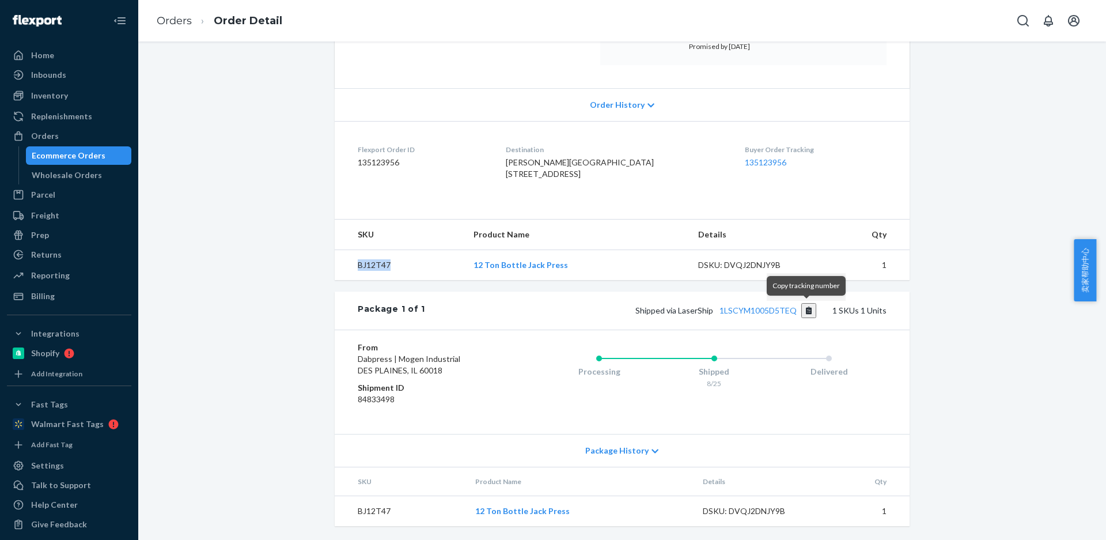
click at [803, 312] on button "Copy tracking number" at bounding box center [810, 310] width 16 height 15
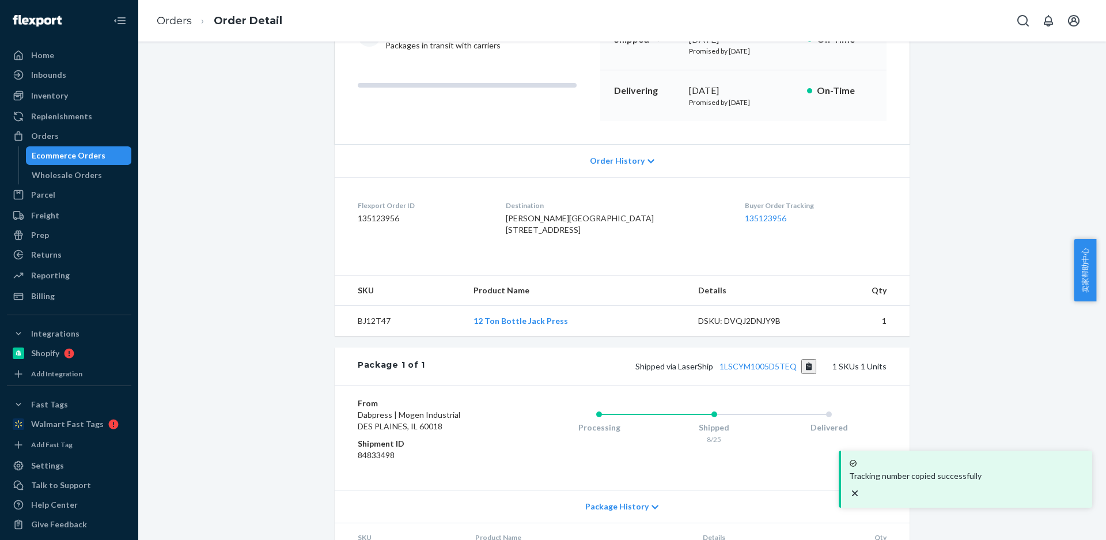
scroll to position [120, 0]
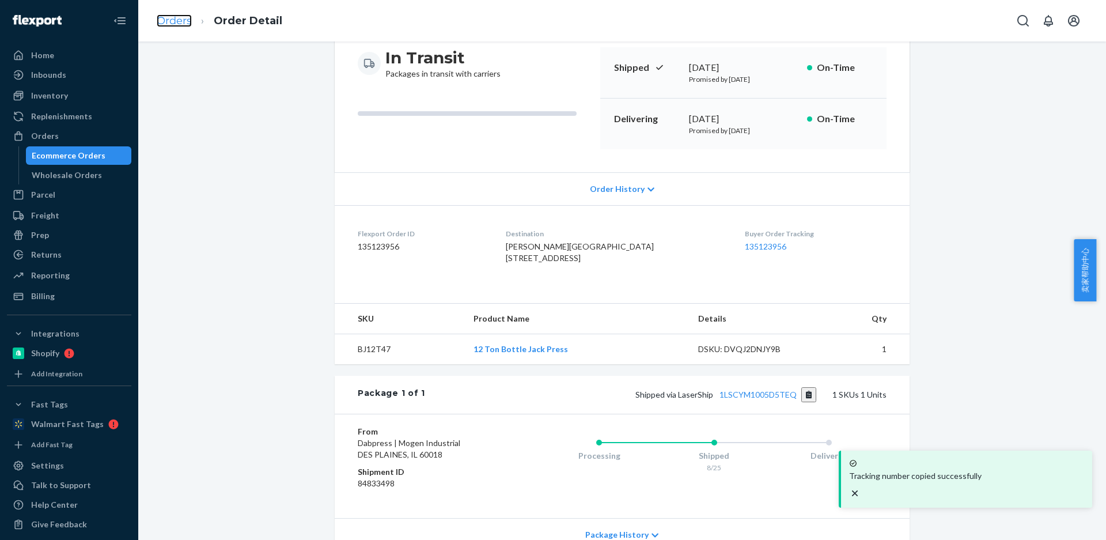
click at [170, 21] on link "Orders" at bounding box center [174, 20] width 35 height 13
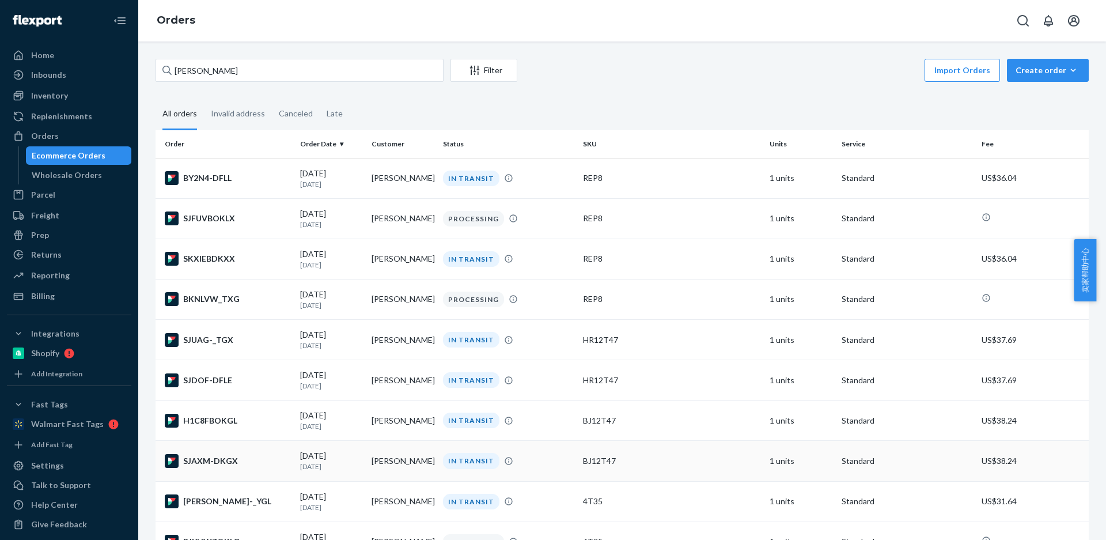
click at [371, 463] on td "Ian DeShon" at bounding box center [402, 461] width 71 height 40
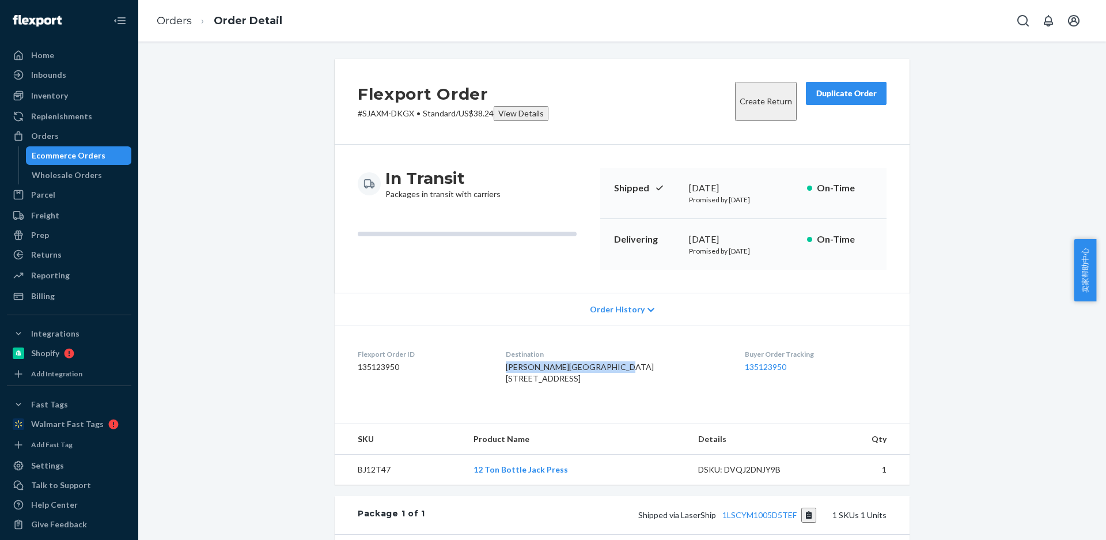
drag, startPoint x: 547, startPoint y: 373, endPoint x: 513, endPoint y: 358, distance: 36.6
click at [515, 364] on dl "Flexport Order ID 135123950 Destination Ian DeShon Greener Gardens 6418 Penn Av…" at bounding box center [622, 369] width 575 height 86
drag, startPoint x: 560, startPoint y: 388, endPoint x: 584, endPoint y: 386, distance: 24.3
click at [584, 386] on dl "Flexport Order ID 135123950 Destination Ian DeShon Greener Gardens 6418 Penn Av…" at bounding box center [622, 369] width 575 height 86
click at [368, 485] on td "BJ12T47" at bounding box center [400, 470] width 130 height 31
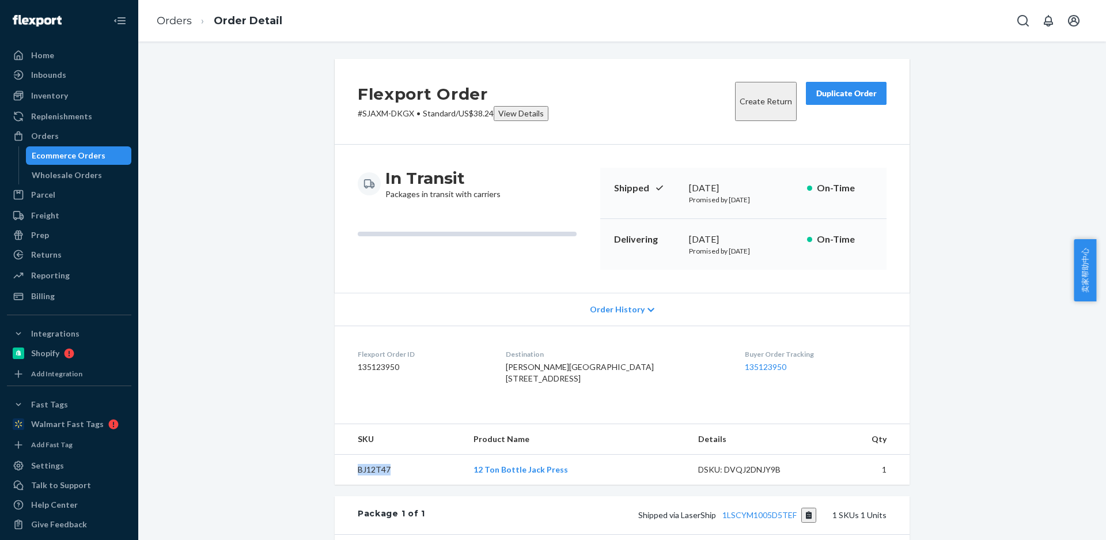
drag, startPoint x: 368, startPoint y: 501, endPoint x: 372, endPoint y: 484, distance: 17.2
click at [368, 485] on td "BJ12T47" at bounding box center [400, 470] width 130 height 31
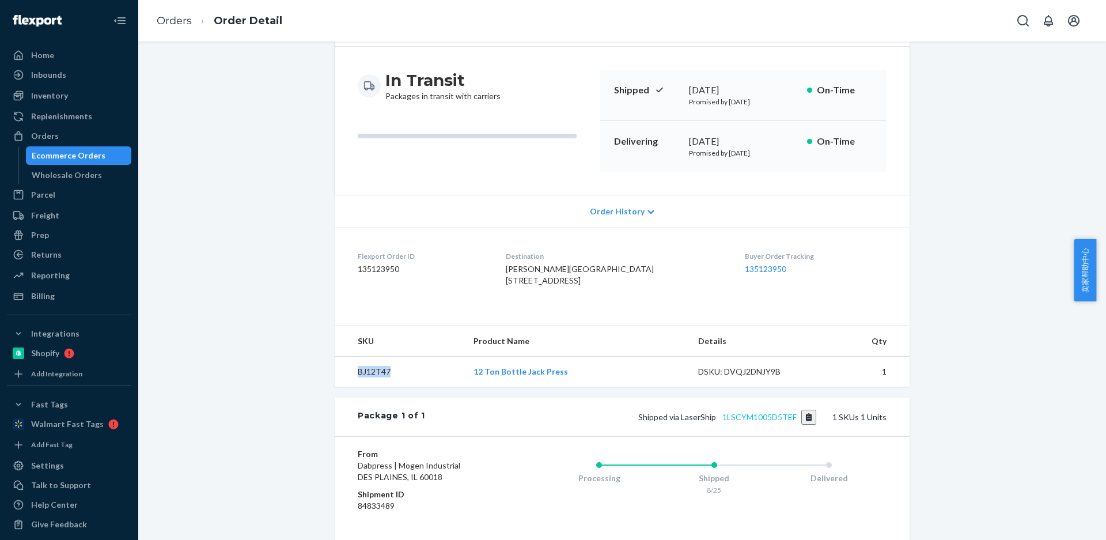
scroll to position [236, 0]
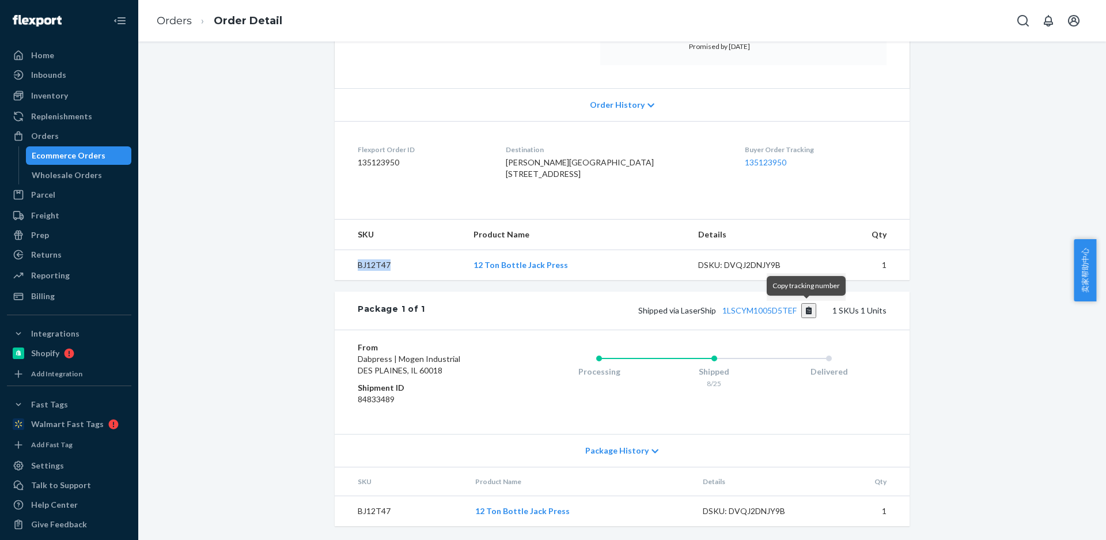
click at [807, 313] on button "Copy tracking number" at bounding box center [810, 310] width 16 height 15
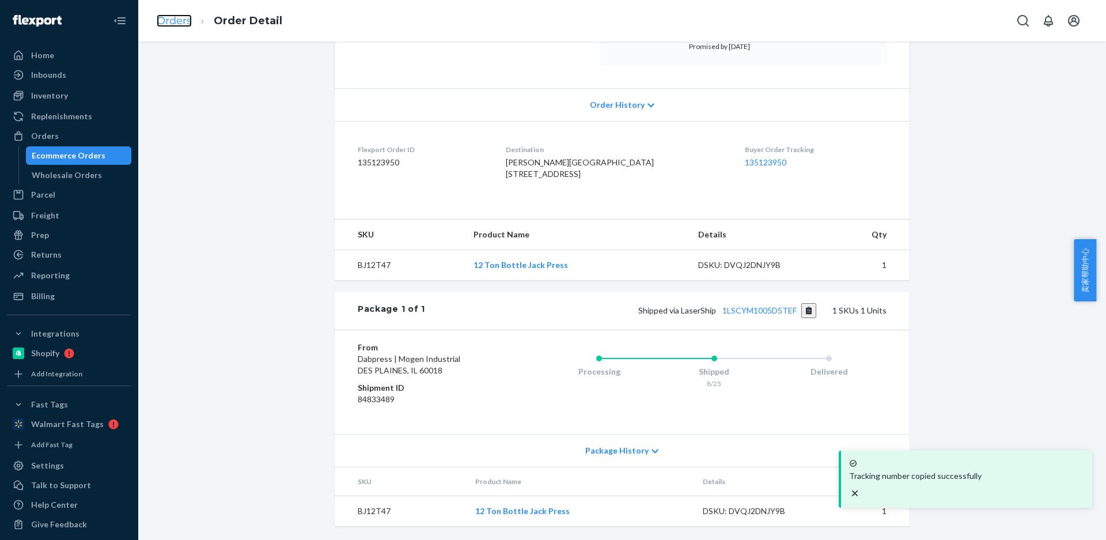
click at [168, 22] on link "Orders" at bounding box center [174, 20] width 35 height 13
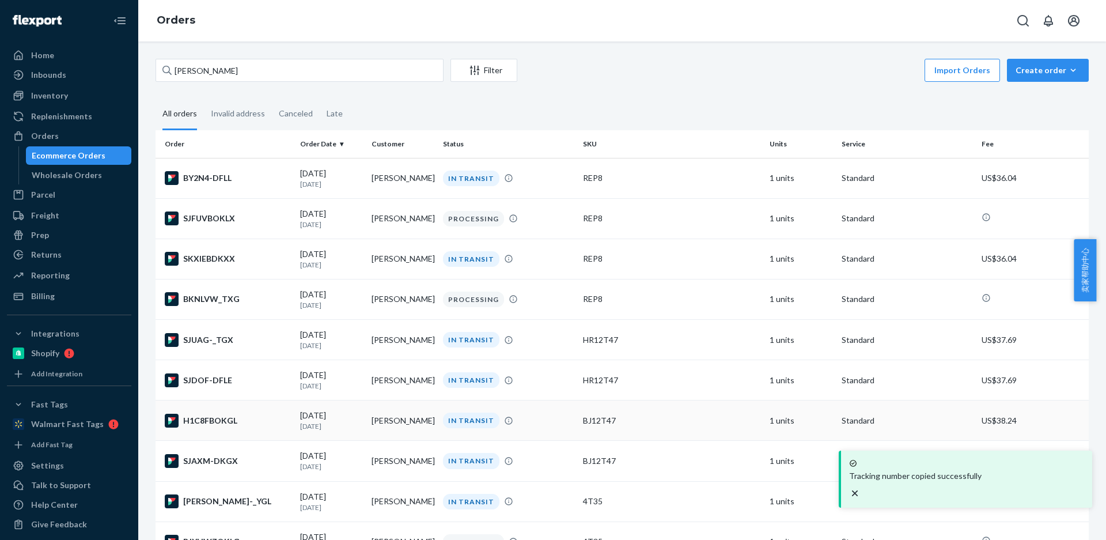
click at [390, 418] on td "Ian DeShon" at bounding box center [402, 421] width 71 height 40
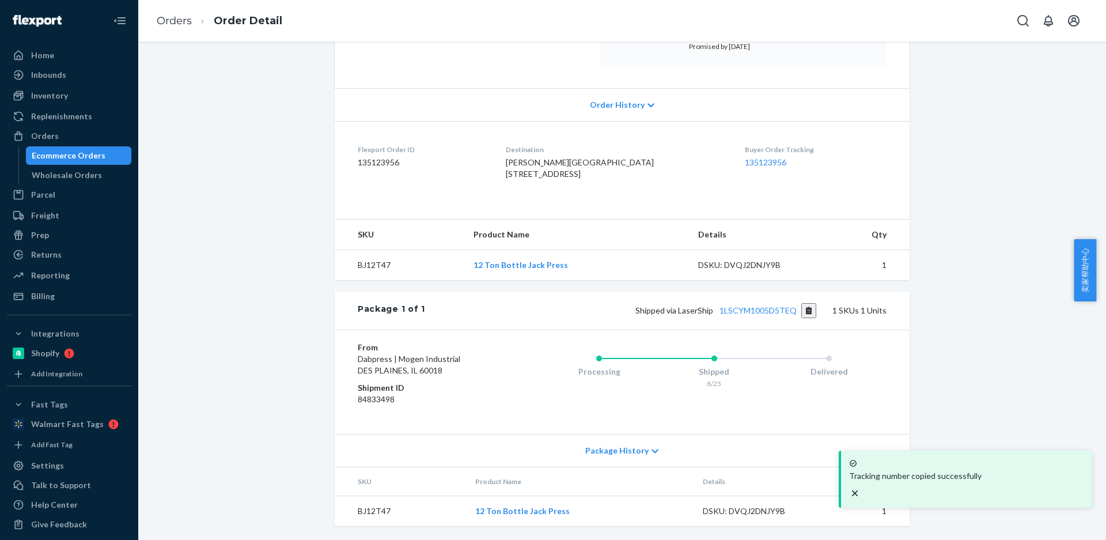
scroll to position [236, 0]
click at [365, 265] on td "BJ12T47" at bounding box center [400, 265] width 130 height 31
drag, startPoint x: 365, startPoint y: 265, endPoint x: 237, endPoint y: 66, distance: 236.6
click at [365, 265] on td "BJ12T47" at bounding box center [400, 265] width 130 height 31
drag, startPoint x: 807, startPoint y: 312, endPoint x: 804, endPoint y: 320, distance: 8.6
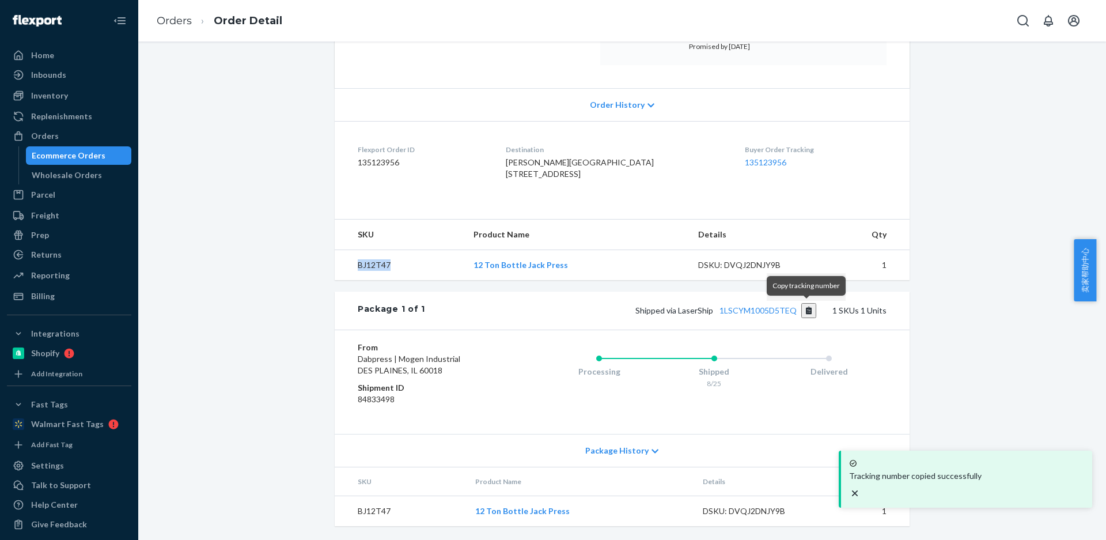
click at [807, 312] on button "Copy tracking number" at bounding box center [810, 310] width 16 height 15
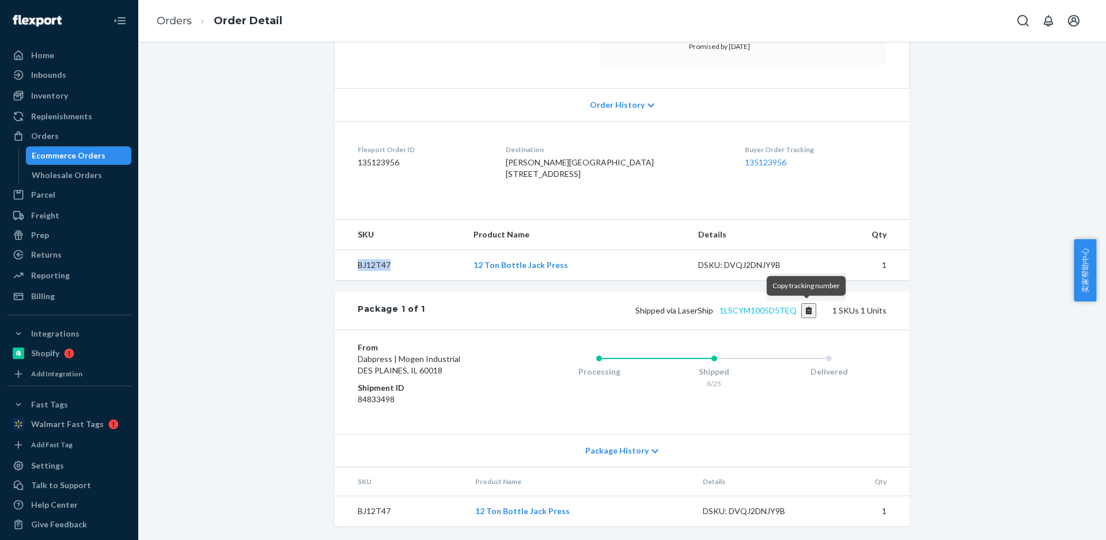
click at [805, 313] on button "Copy tracking number" at bounding box center [810, 310] width 16 height 15
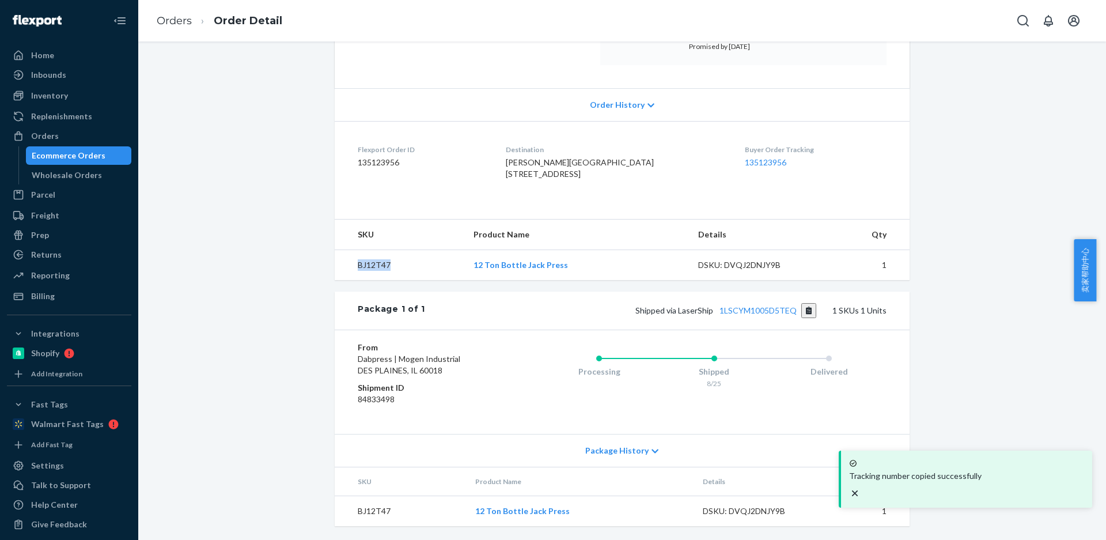
click at [350, 259] on td "BJ12T47" at bounding box center [400, 265] width 130 height 31
click at [350, 260] on td "BJ12T47" at bounding box center [400, 265] width 130 height 31
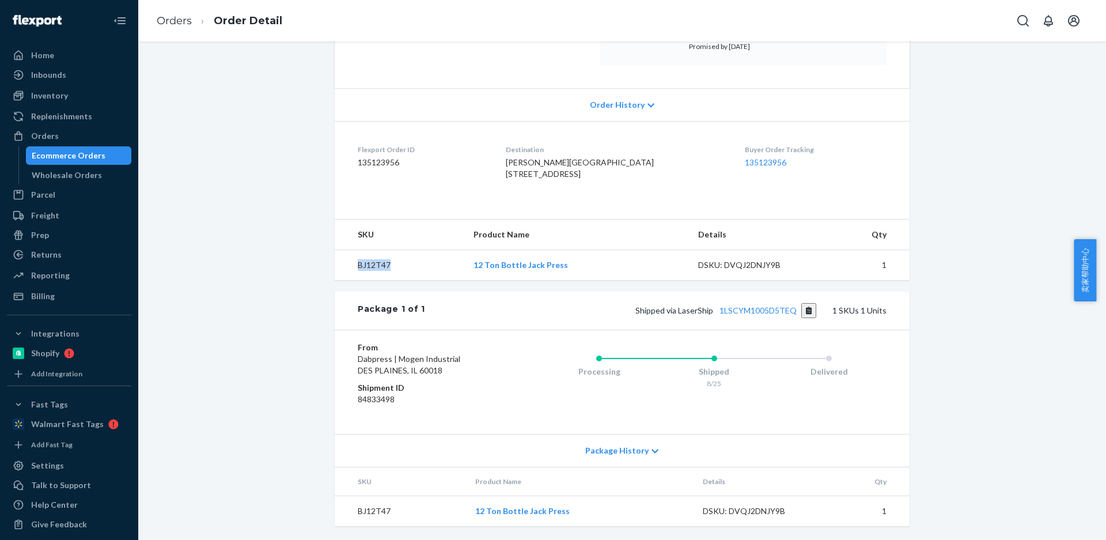
click at [370, 266] on td "BJ12T47" at bounding box center [400, 265] width 130 height 31
click at [803, 305] on button "Copy tracking number" at bounding box center [810, 310] width 16 height 15
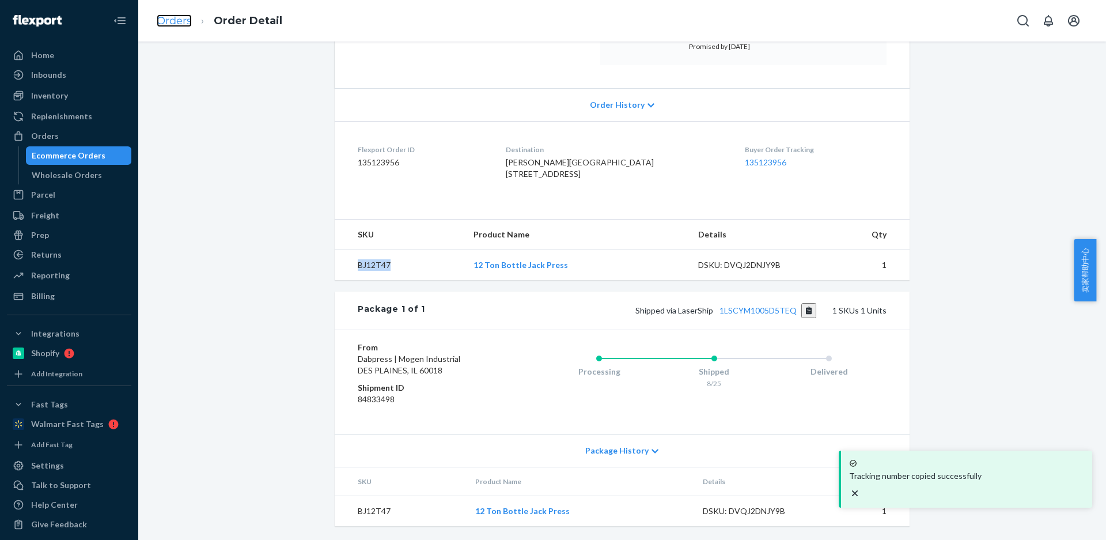
click at [166, 23] on link "Orders" at bounding box center [174, 20] width 35 height 13
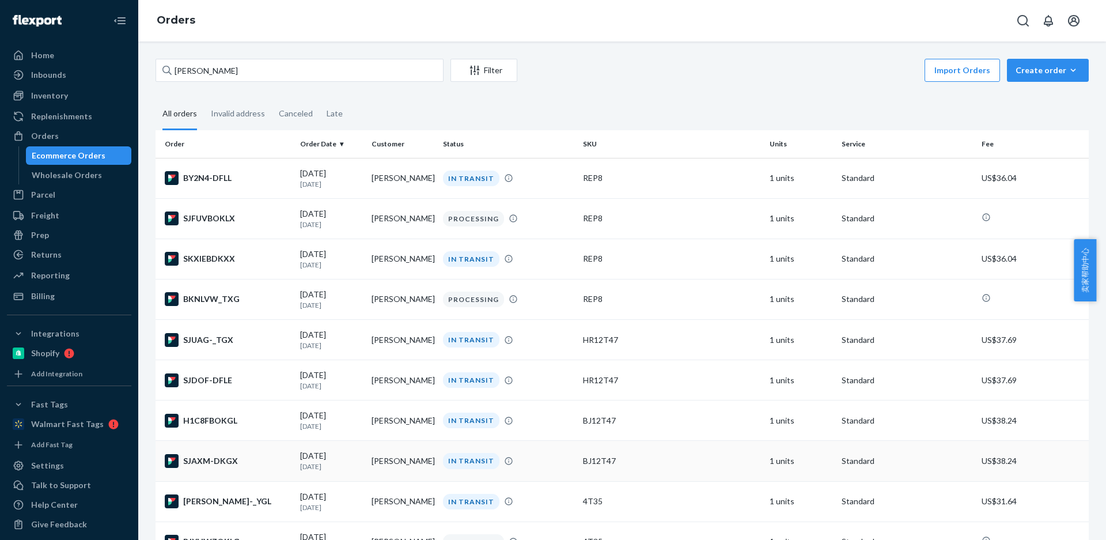
click at [353, 463] on p "1 day ago" at bounding box center [331, 467] width 62 height 10
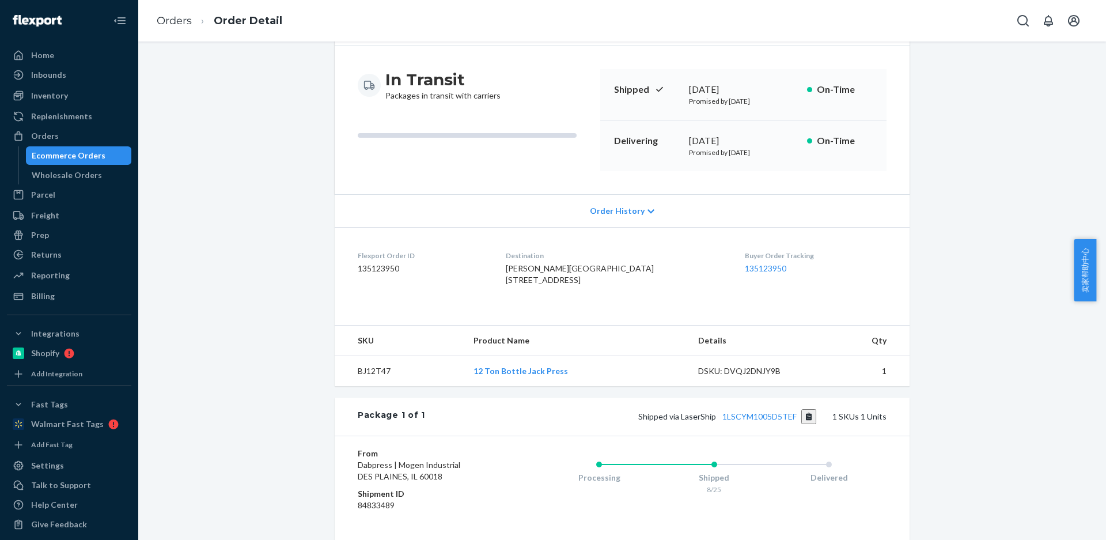
scroll to position [236, 0]
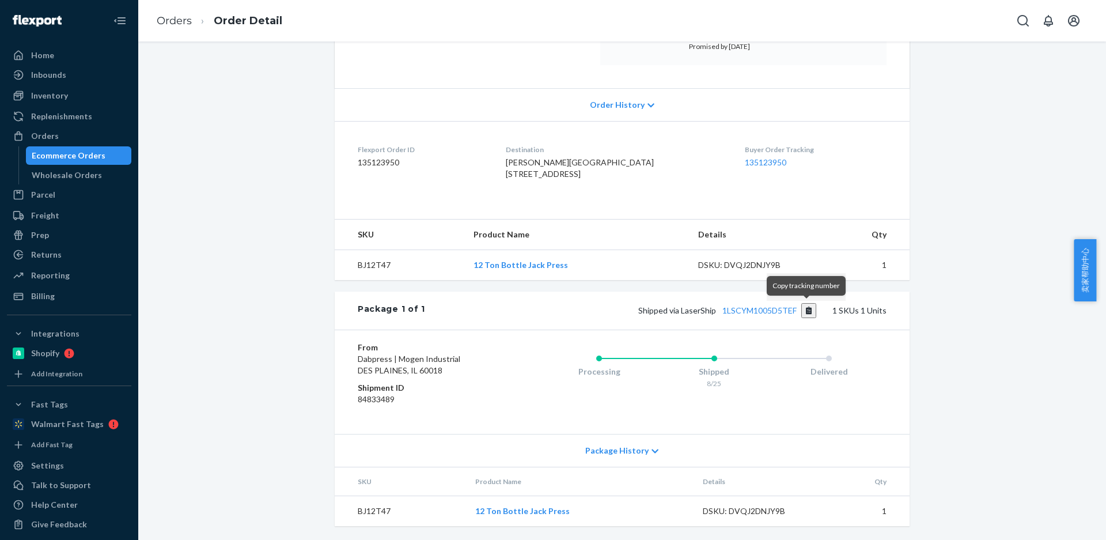
click at [807, 315] on button "Copy tracking number" at bounding box center [810, 310] width 16 height 15
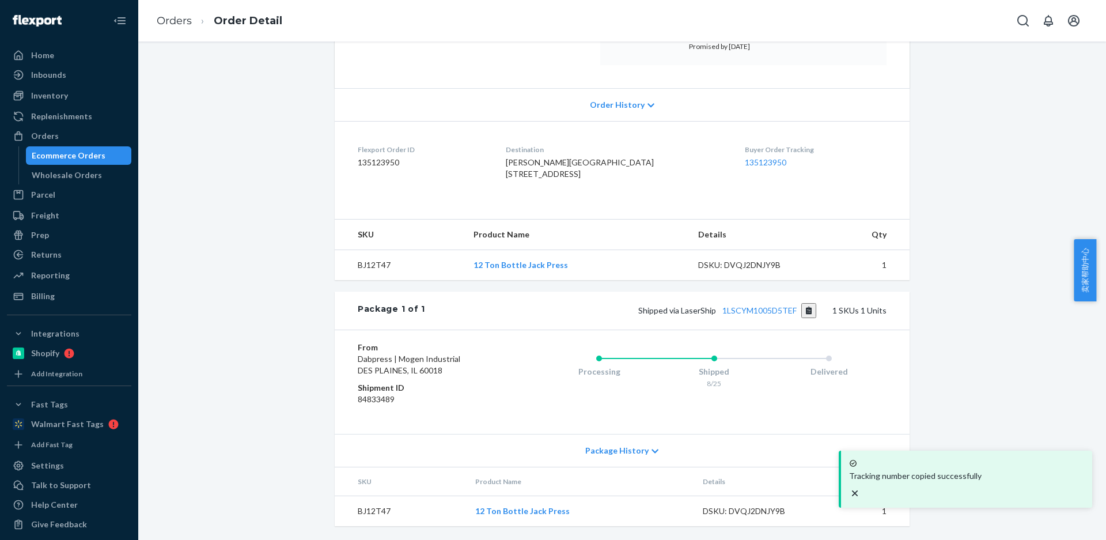
click at [370, 507] on td "BJ12T47" at bounding box center [400, 511] width 131 height 31
click at [364, 509] on td "BJ12T47" at bounding box center [400, 511] width 131 height 31
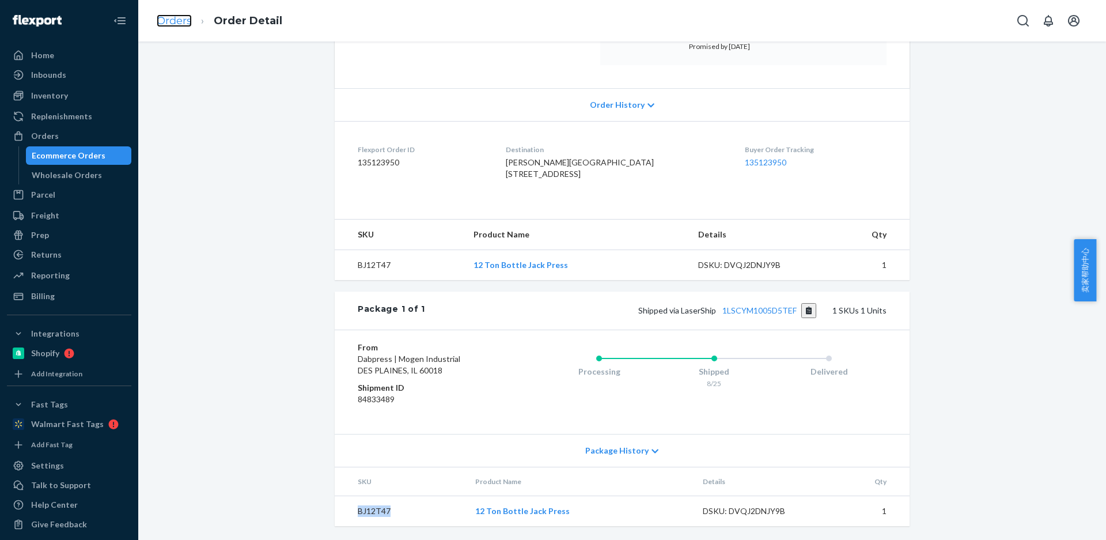
click at [170, 18] on link "Orders" at bounding box center [174, 20] width 35 height 13
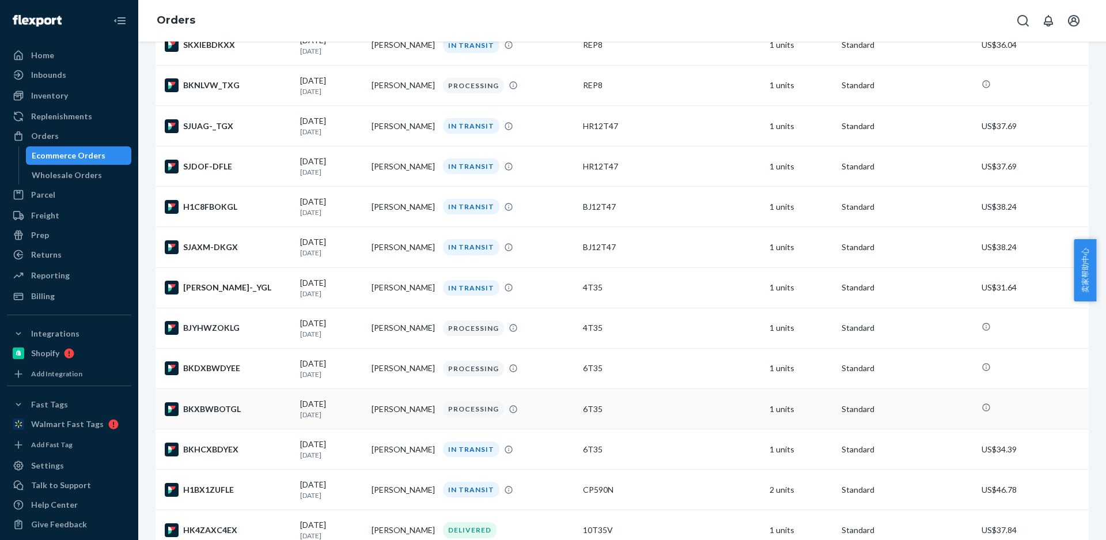
scroll to position [231, 0]
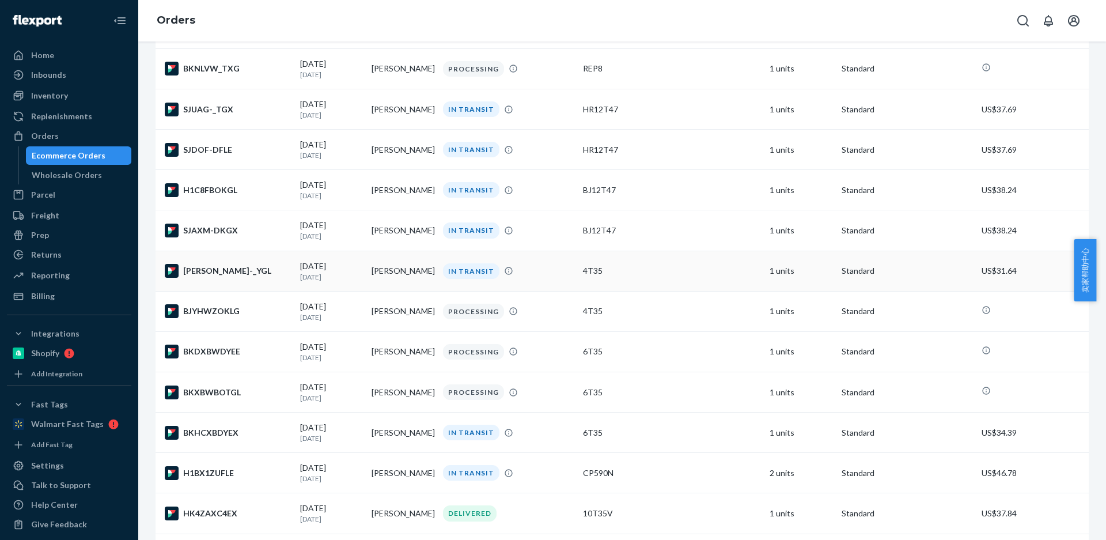
click at [382, 271] on td "Ian DeShon" at bounding box center [402, 271] width 71 height 40
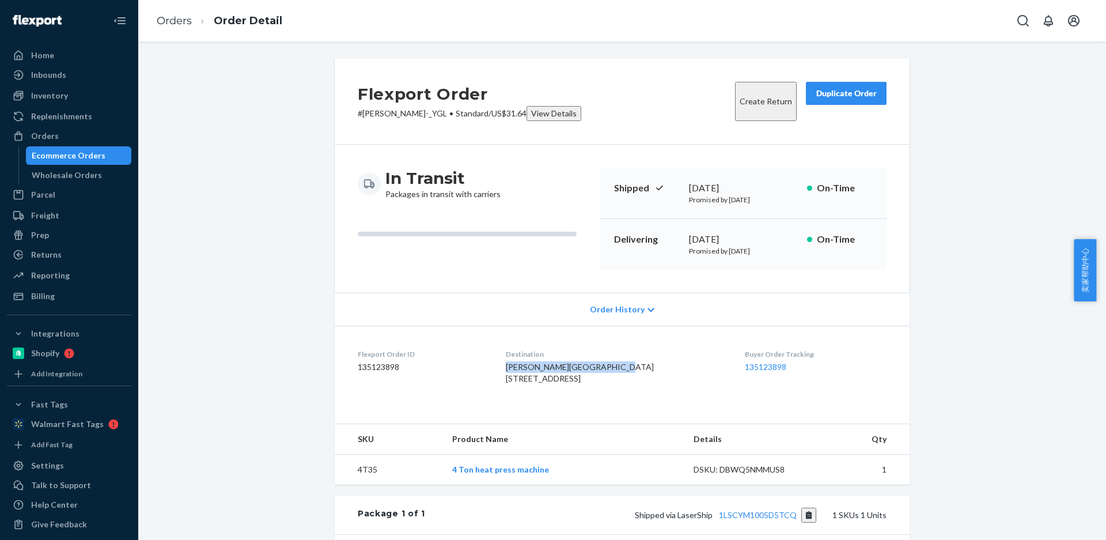
drag, startPoint x: 586, startPoint y: 375, endPoint x: 451, endPoint y: 250, distance: 184.3
click at [511, 368] on dl "Flexport Order ID 135123898 Destination Ian DeShon Greener Gardens 6418 Penn Av…" at bounding box center [622, 369] width 575 height 86
drag, startPoint x: 538, startPoint y: 386, endPoint x: 440, endPoint y: 179, distance: 229.4
click at [591, 390] on dl "Flexport Order ID 135123898 Destination Ian DeShon Greener Gardens 6418 Penn Av…" at bounding box center [622, 369] width 575 height 86
click at [350, 485] on td "4T35" at bounding box center [389, 470] width 108 height 31
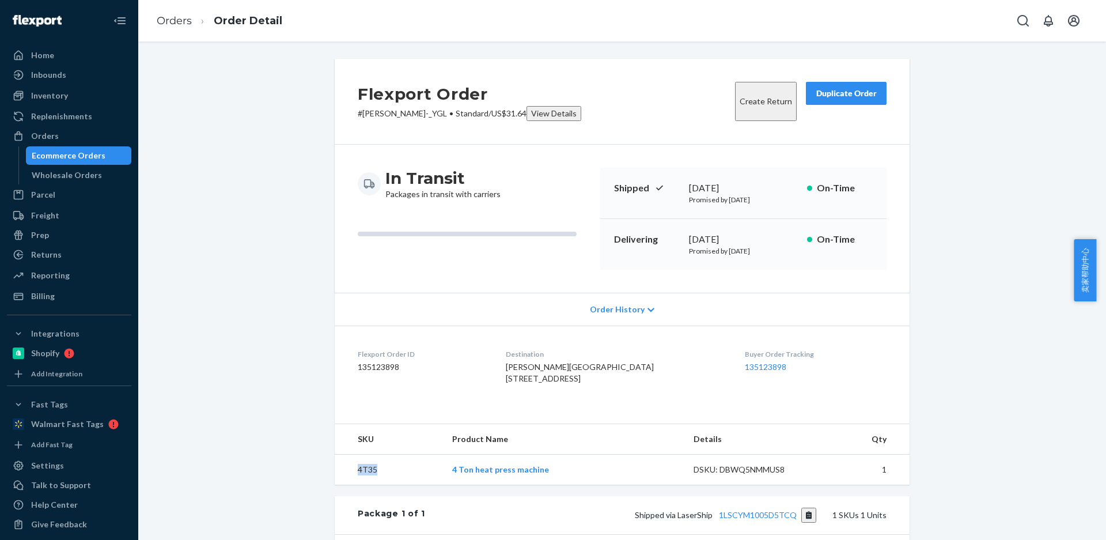
click at [350, 485] on td "4T35" at bounding box center [389, 470] width 108 height 31
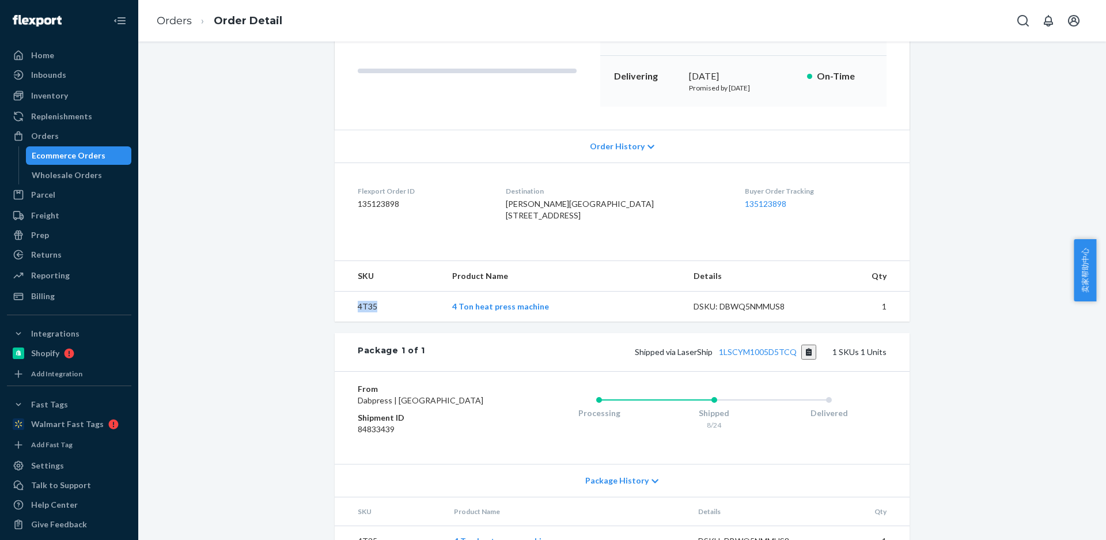
scroll to position [236, 0]
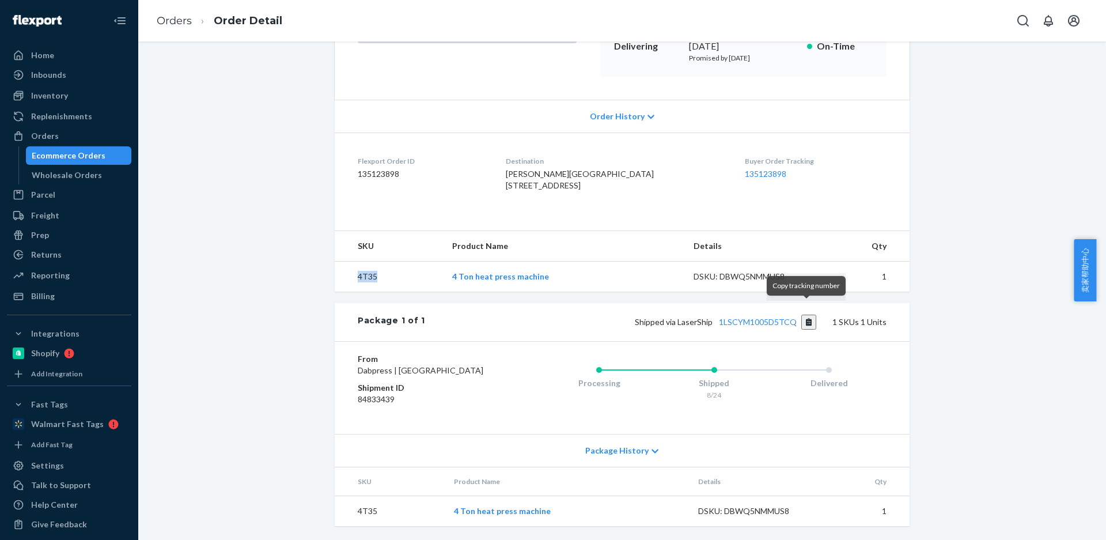
drag, startPoint x: 808, startPoint y: 312, endPoint x: 794, endPoint y: 297, distance: 20.8
click at [808, 315] on button "Copy tracking number" at bounding box center [810, 322] width 16 height 15
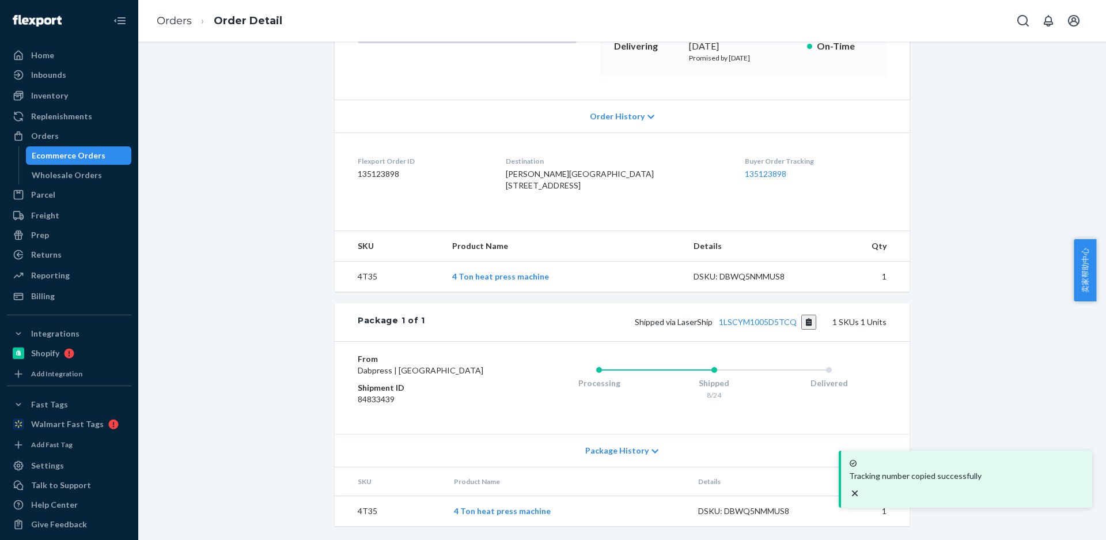
click at [366, 504] on td "4T35" at bounding box center [390, 511] width 110 height 31
click at [367, 504] on td "4T35" at bounding box center [390, 511] width 110 height 31
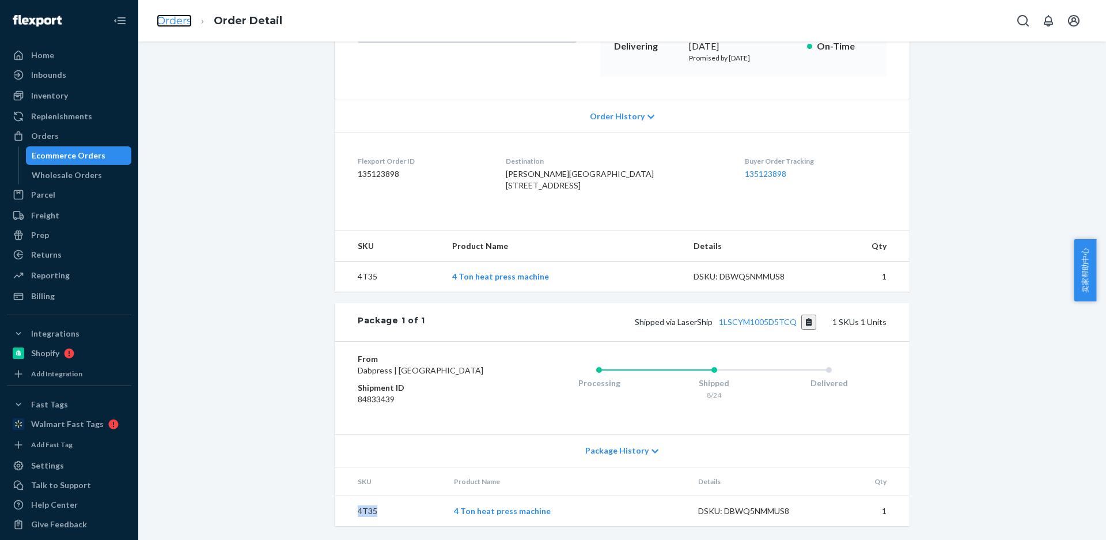
click at [177, 21] on link "Orders" at bounding box center [174, 20] width 35 height 13
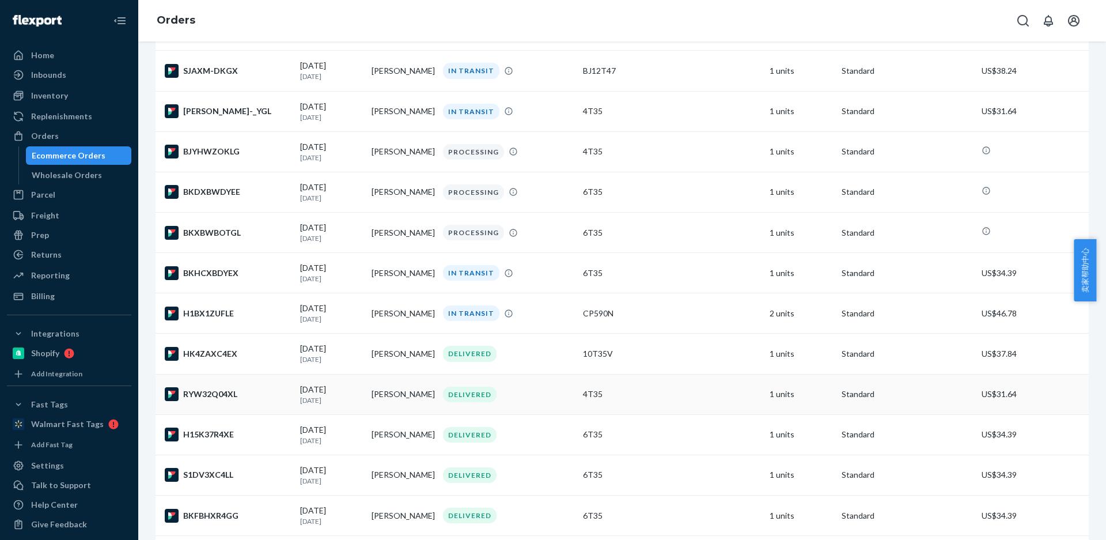
scroll to position [403, 0]
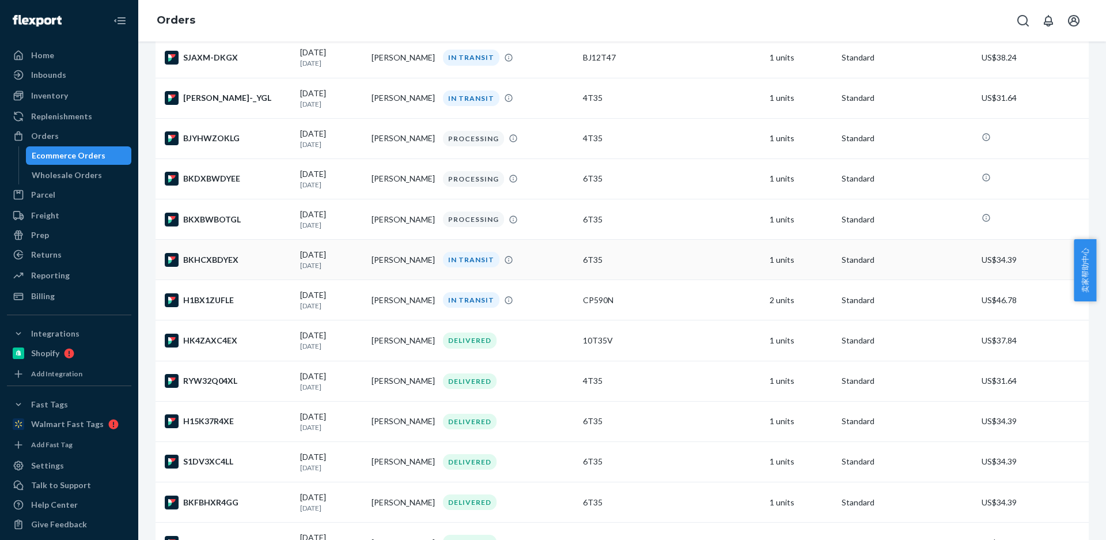
click at [392, 262] on td "Ian DeShon" at bounding box center [402, 260] width 71 height 40
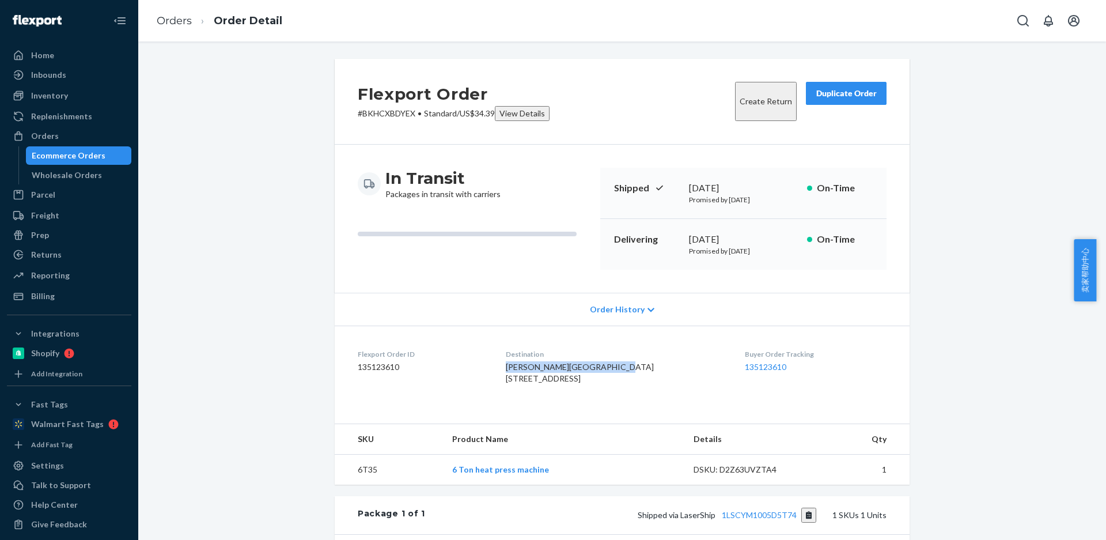
drag, startPoint x: 538, startPoint y: 374, endPoint x: 417, endPoint y: 203, distance: 209.6
click at [515, 368] on dl "Flexport Order ID 135123610 Destination Ian DeShon Greener Gardens 6418 Penn Av…" at bounding box center [622, 369] width 575 height 86
drag, startPoint x: 520, startPoint y: 386, endPoint x: 494, endPoint y: 292, distance: 97.9
click at [588, 386] on dl "Flexport Order ID 135123610 Destination Ian DeShon Greener Gardens 6418 Penn Av…" at bounding box center [622, 369] width 575 height 86
click at [352, 485] on td "6T35" at bounding box center [389, 470] width 108 height 31
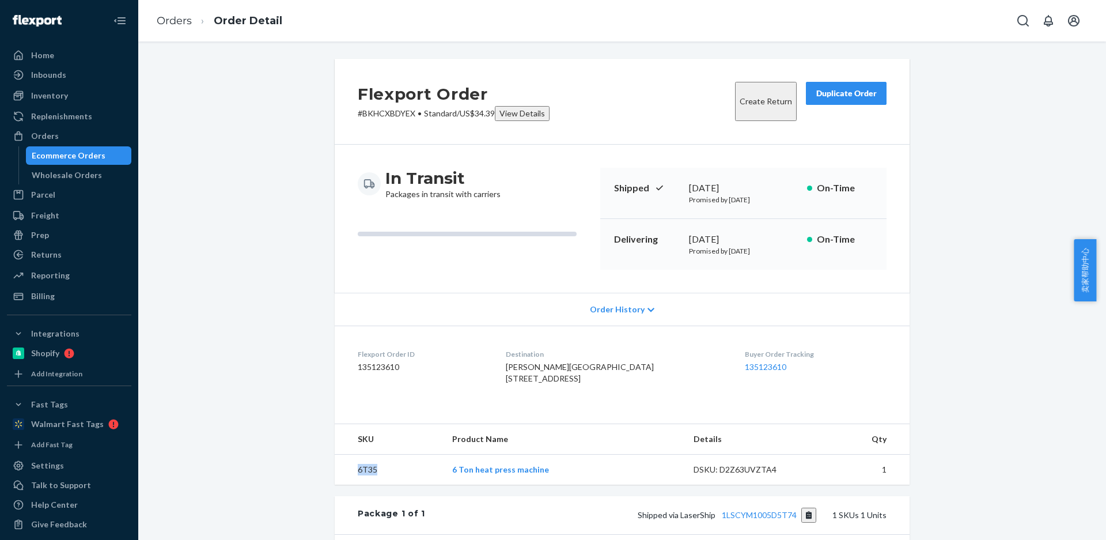
drag, startPoint x: 352, startPoint y: 498, endPoint x: 354, endPoint y: 438, distance: 60.6
click at [352, 485] on td "6T35" at bounding box center [389, 470] width 108 height 31
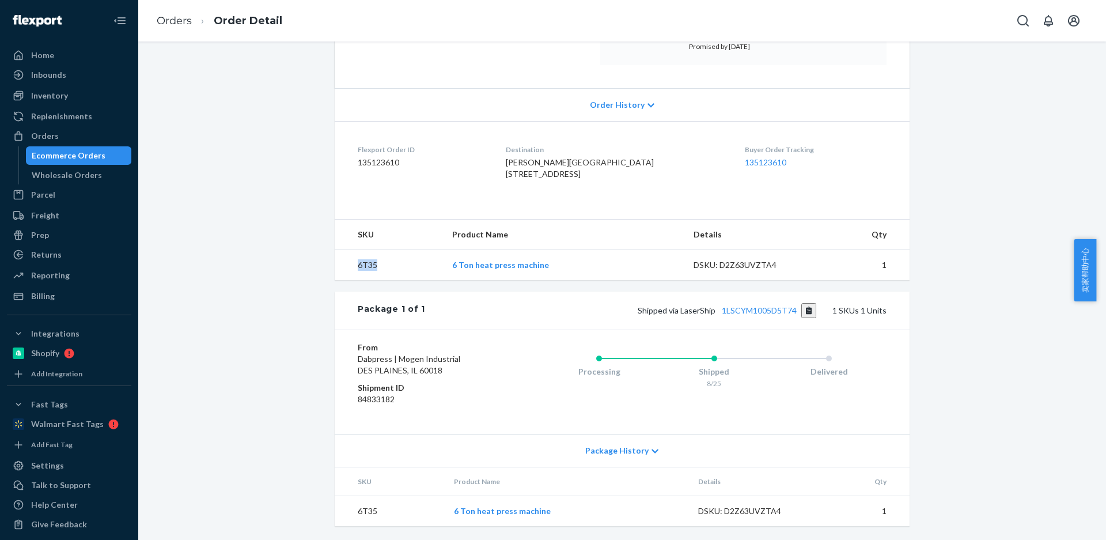
scroll to position [236, 0]
drag, startPoint x: 803, startPoint y: 307, endPoint x: 760, endPoint y: 275, distance: 53.7
click at [803, 307] on button "Copy tracking number" at bounding box center [810, 310] width 16 height 15
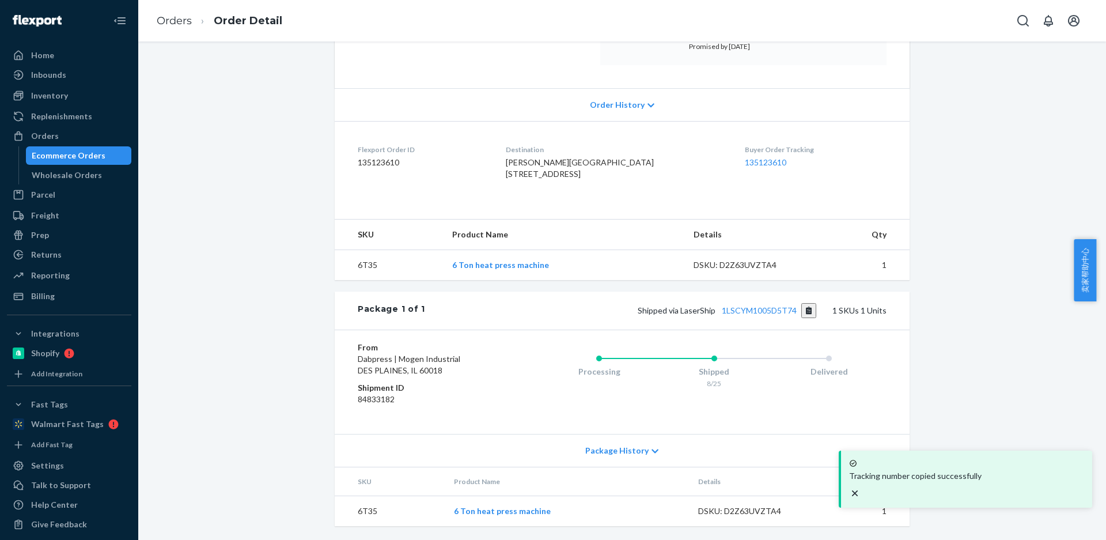
click at [367, 508] on td "6T35" at bounding box center [390, 511] width 110 height 31
click at [367, 509] on td "6T35" at bounding box center [390, 511] width 110 height 31
drag, startPoint x: 807, startPoint y: 311, endPoint x: 800, endPoint y: 308, distance: 6.7
click at [807, 311] on button "Copy tracking number" at bounding box center [810, 310] width 16 height 15
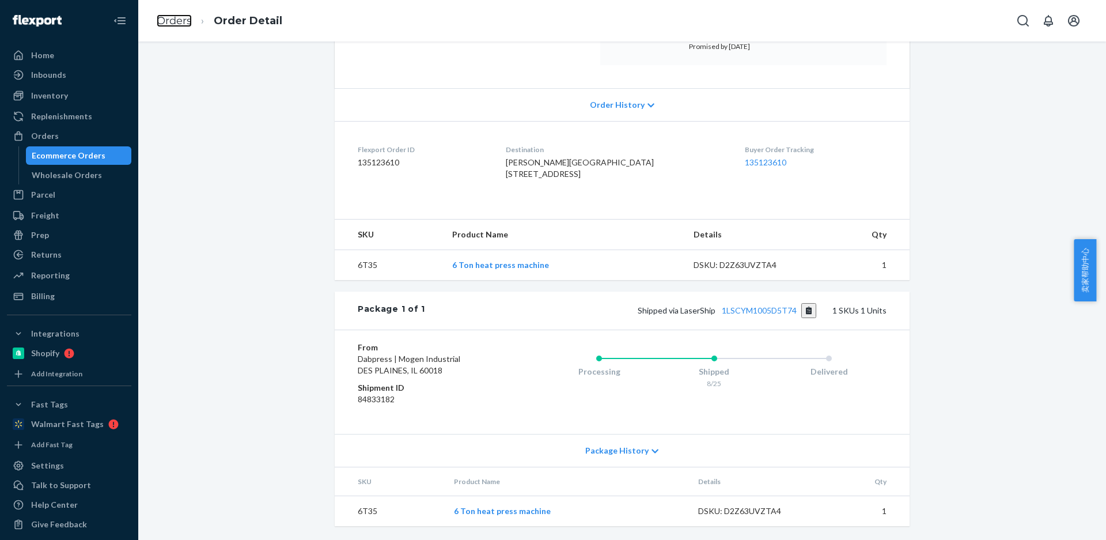
drag, startPoint x: 168, startPoint y: 22, endPoint x: 209, endPoint y: 50, distance: 49.9
click at [168, 22] on link "Orders" at bounding box center [174, 20] width 35 height 13
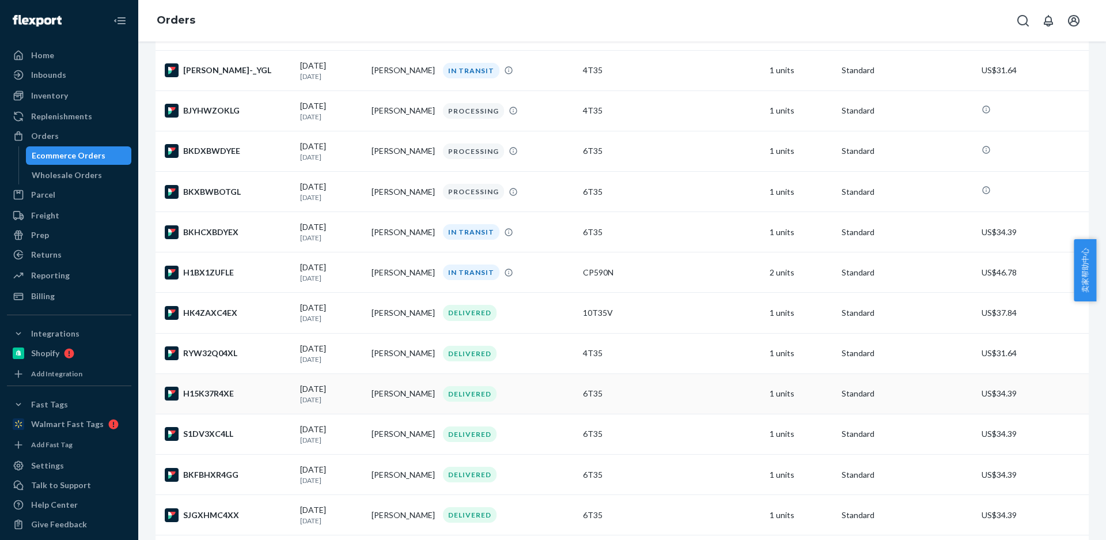
scroll to position [403, 0]
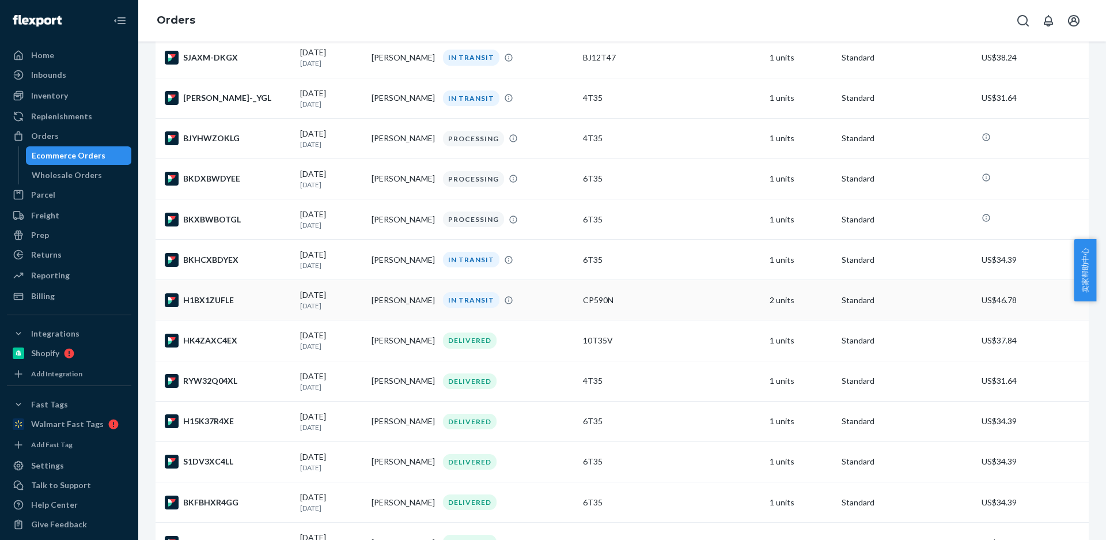
click at [379, 304] on td "Ian DeShon" at bounding box center [402, 300] width 71 height 40
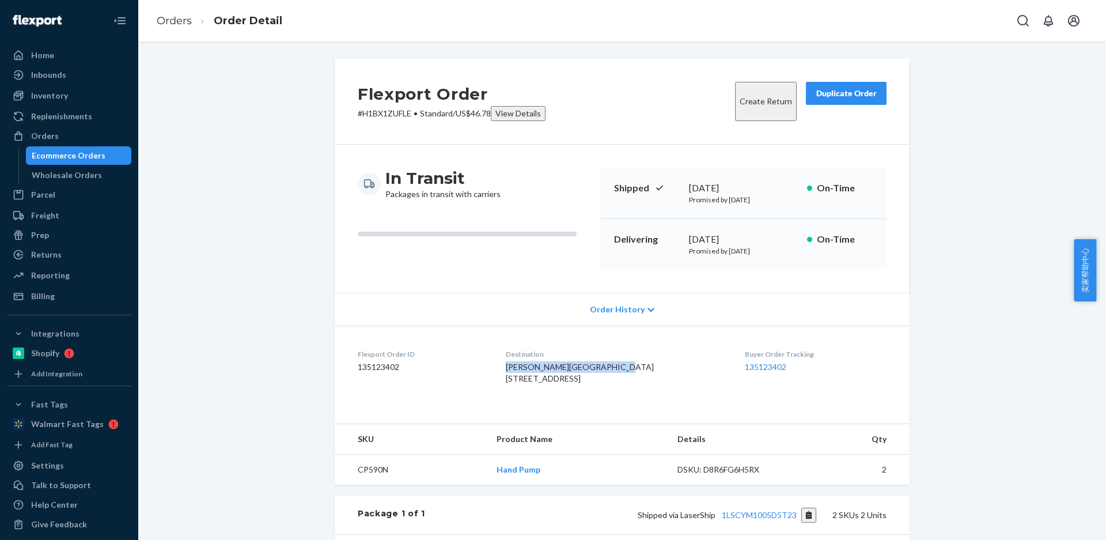
drag, startPoint x: 591, startPoint y: 373, endPoint x: 438, endPoint y: 201, distance: 230.2
click at [516, 363] on dl "Flexport Order ID 135123402 Destination Ian DeShon Greener Gardens 6418 Penn Av…" at bounding box center [622, 369] width 575 height 86
drag, startPoint x: 578, startPoint y: 390, endPoint x: 408, endPoint y: 182, distance: 268.2
click at [511, 390] on dl "Flexport Order ID 135123402 Destination Ian DeShon Greener Gardens 6418 Penn Av…" at bounding box center [622, 369] width 575 height 86
click at [364, 485] on td "CP590N" at bounding box center [411, 470] width 153 height 31
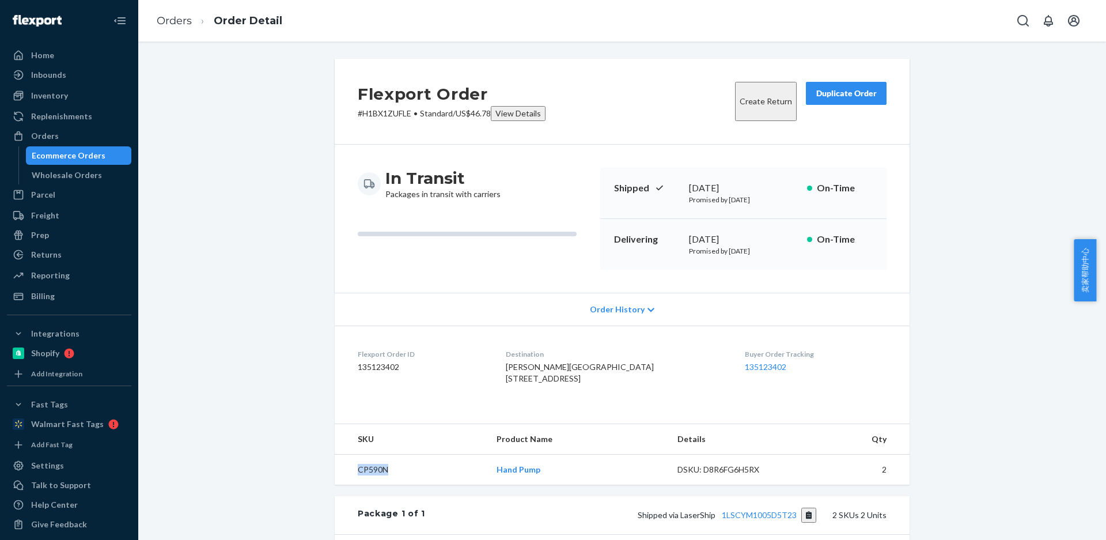
drag, startPoint x: 364, startPoint y: 497, endPoint x: 364, endPoint y: 492, distance: 5.8
click at [364, 485] on td "CP590N" at bounding box center [411, 470] width 153 height 31
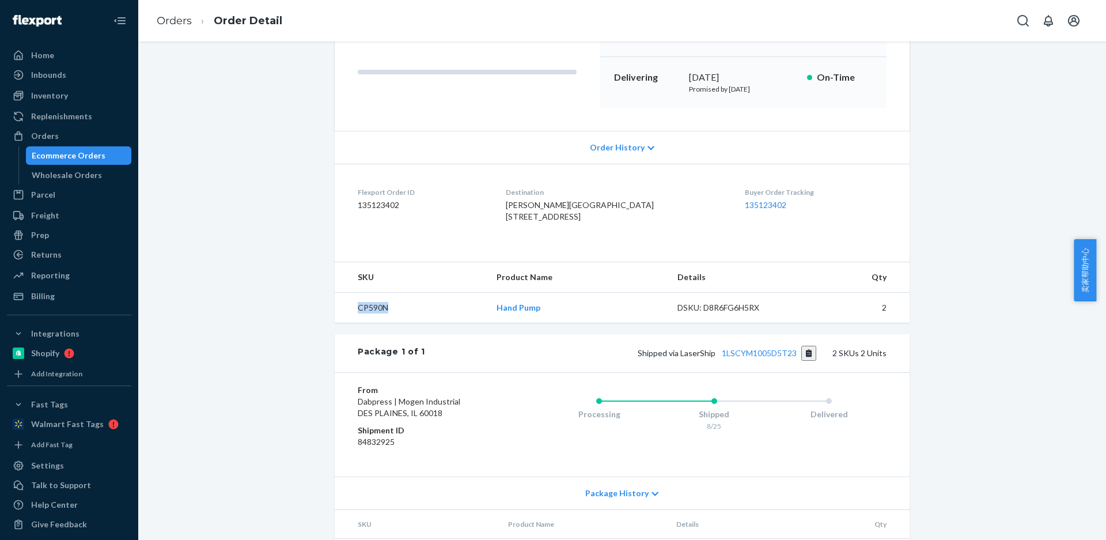
scroll to position [266, 0]
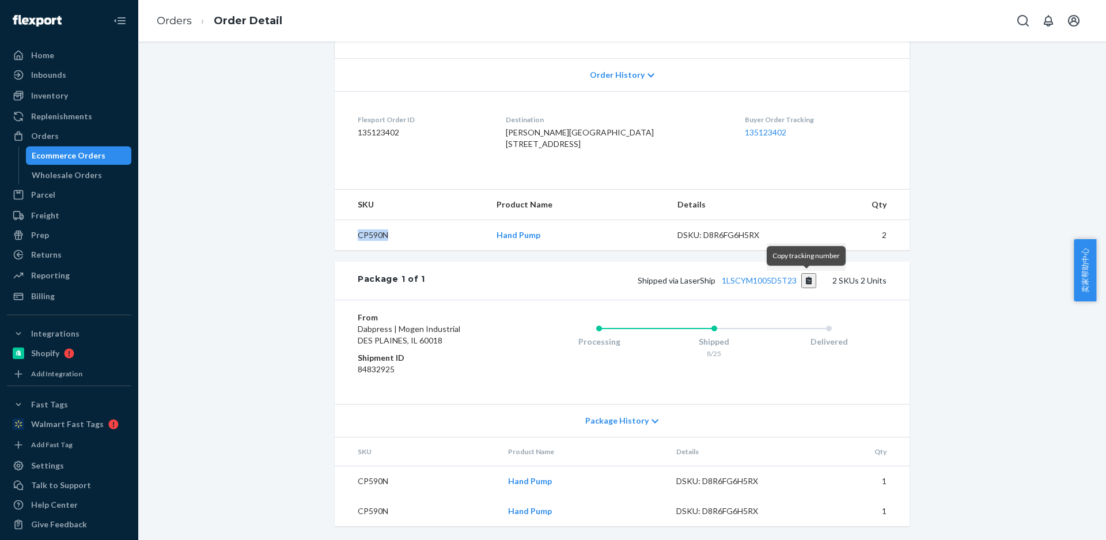
click at [804, 282] on button "Copy tracking number" at bounding box center [810, 280] width 16 height 15
click at [808, 282] on button "Copy tracking number" at bounding box center [810, 280] width 16 height 15
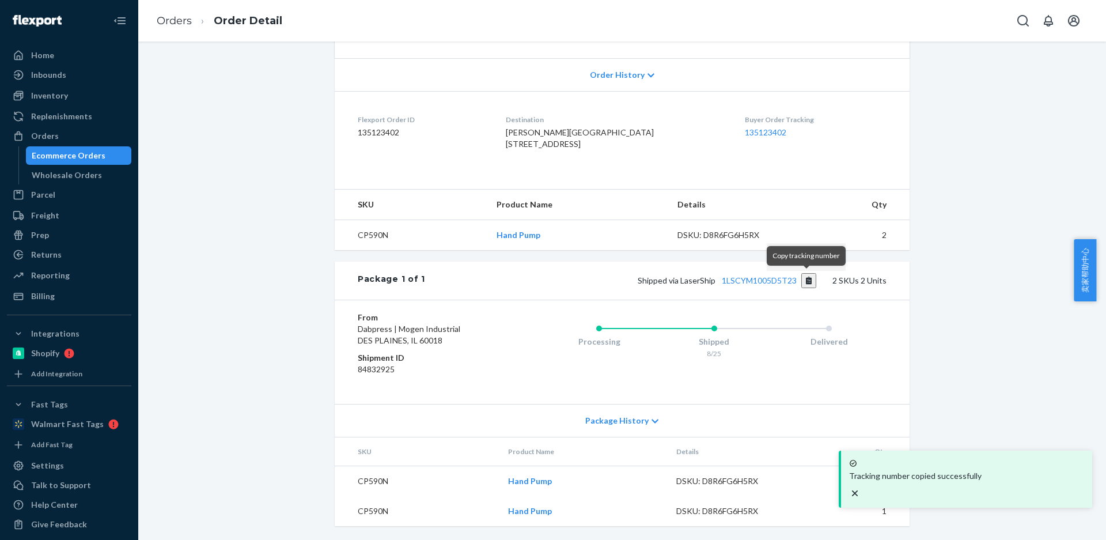
drag, startPoint x: 804, startPoint y: 281, endPoint x: 798, endPoint y: 279, distance: 6.6
click at [804, 281] on button "Copy tracking number" at bounding box center [810, 280] width 16 height 15
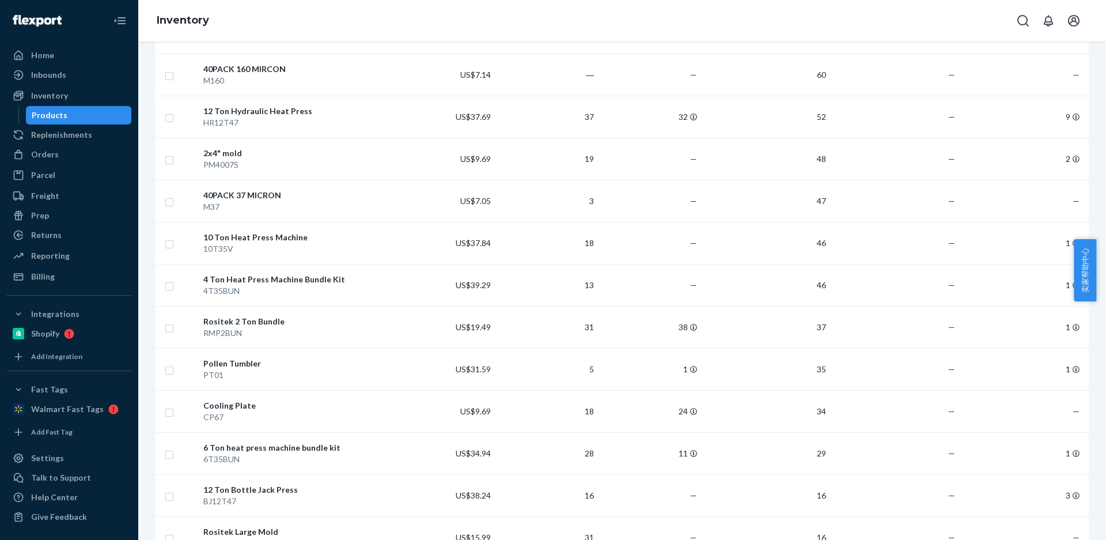
scroll to position [692, 0]
